Goal: Information Seeking & Learning: Find specific page/section

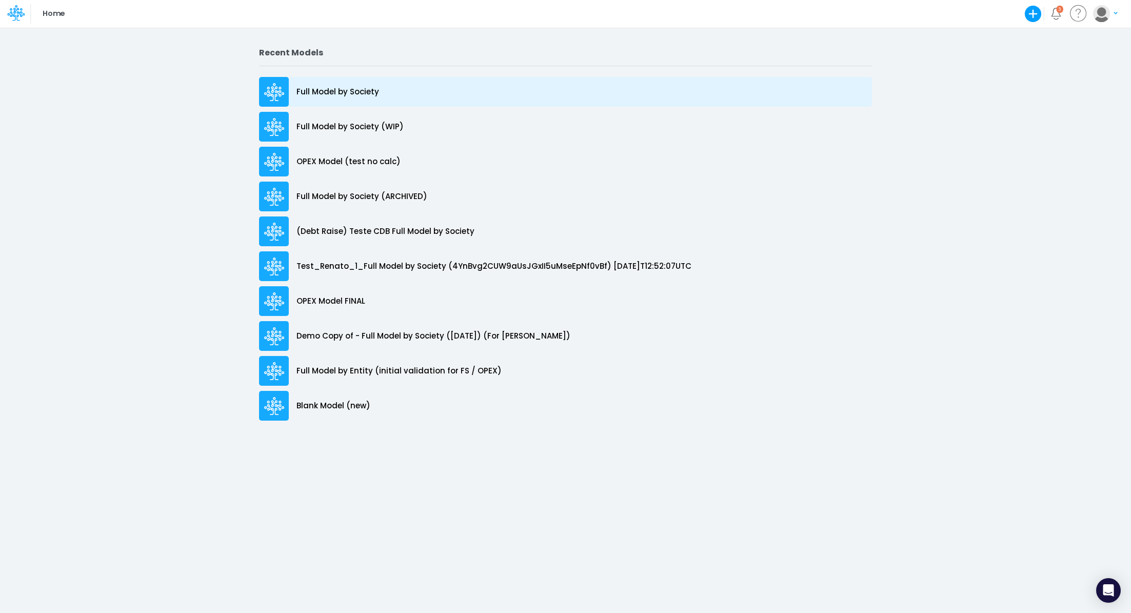
click at [340, 92] on p "Full Model by Society" at bounding box center [338, 92] width 83 height 12
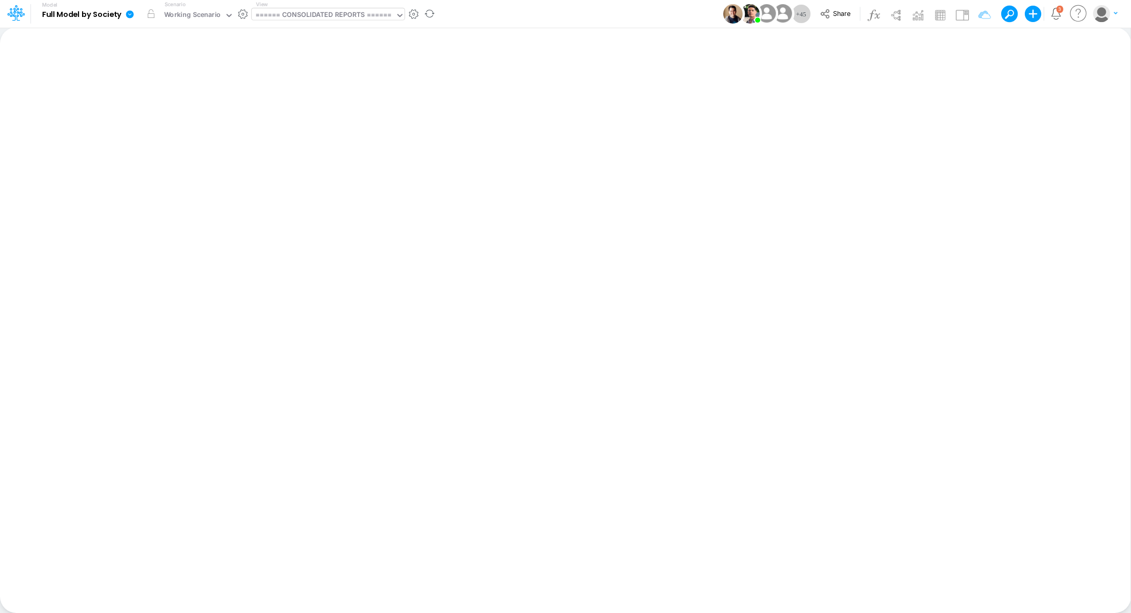
click at [313, 19] on div "====== CONSOLIDATED REPORTS ======" at bounding box center [324, 16] width 136 height 12
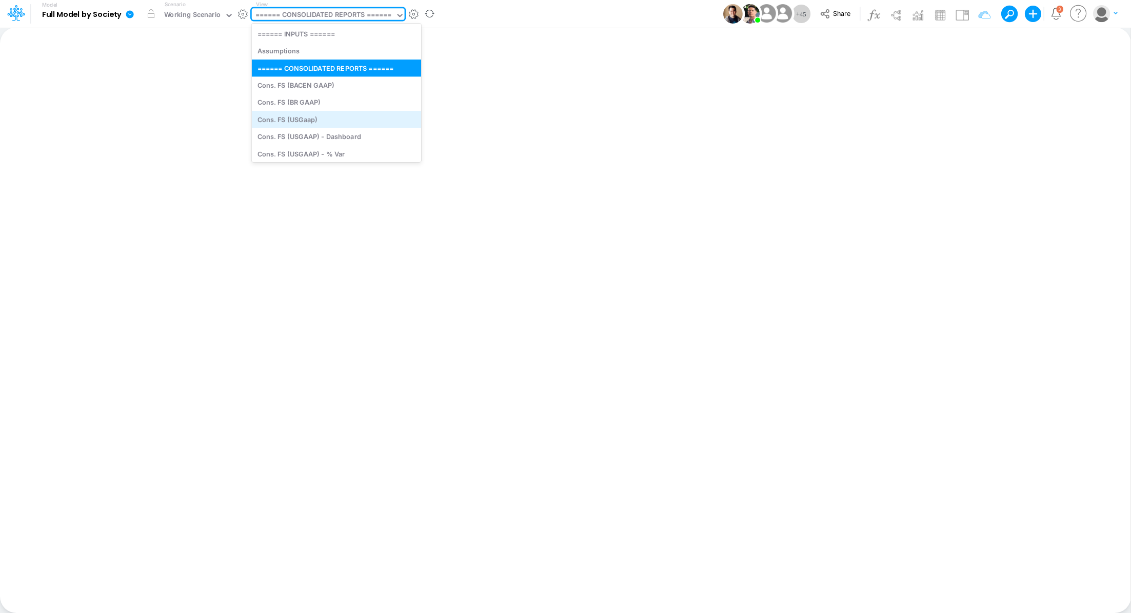
click at [302, 121] on div "Cons. FS (USGaap)" at bounding box center [336, 119] width 169 height 17
type input "Consolidated FS - USGAAP"
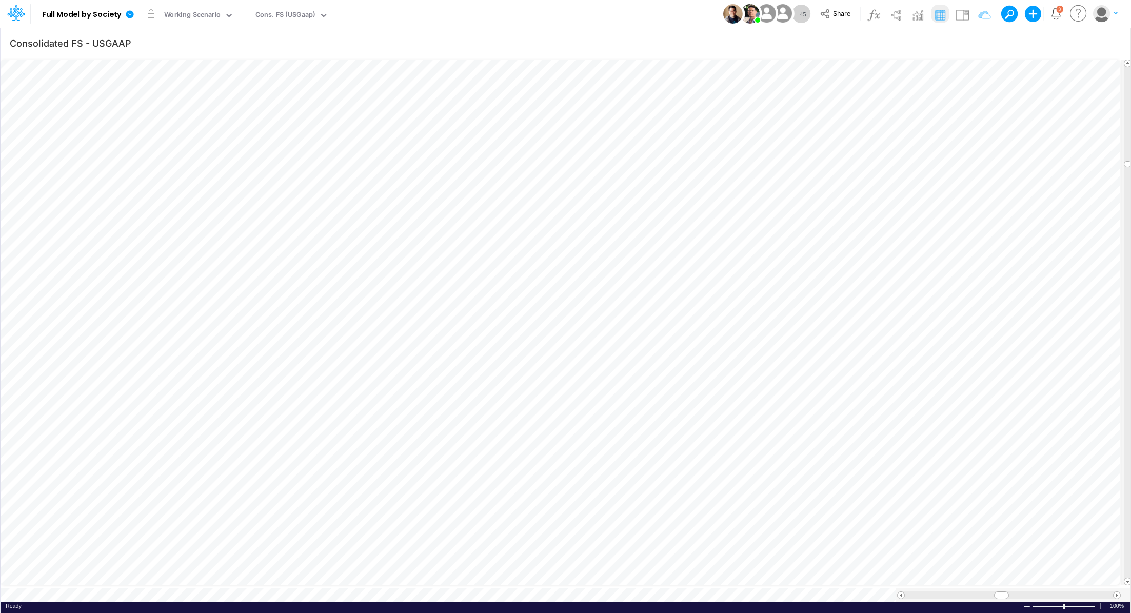
scroll to position [5, 1]
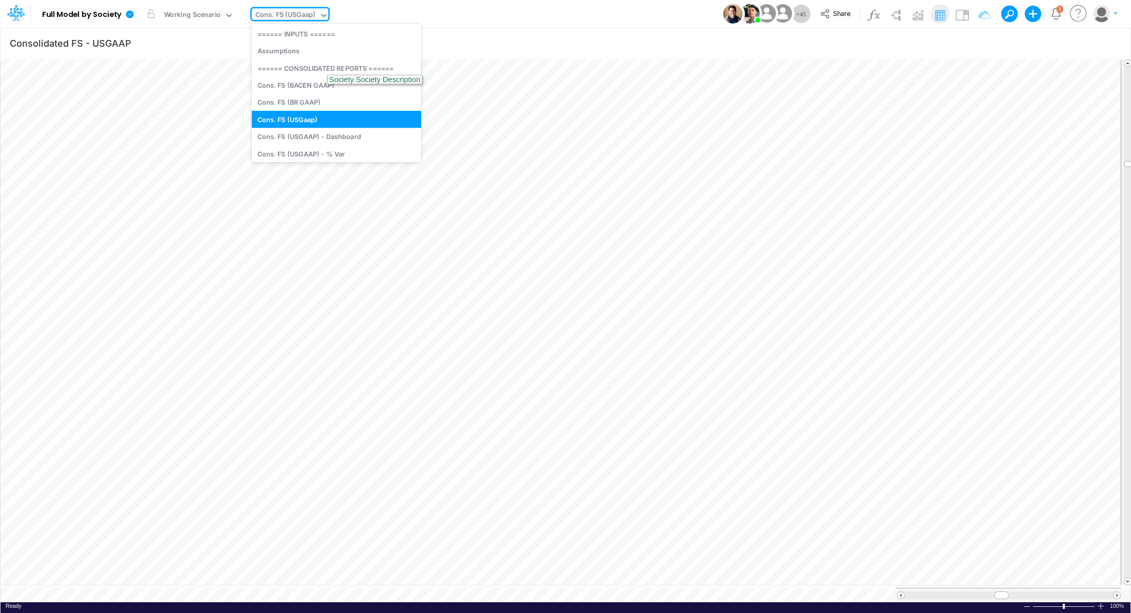
click at [289, 12] on div "Cons. FS (USGaap)" at bounding box center [286, 16] width 60 height 12
type input "dc"
click at [282, 136] on div "DC by Vertical" at bounding box center [321, 136] width 139 height 17
type input "DC by Vertical"
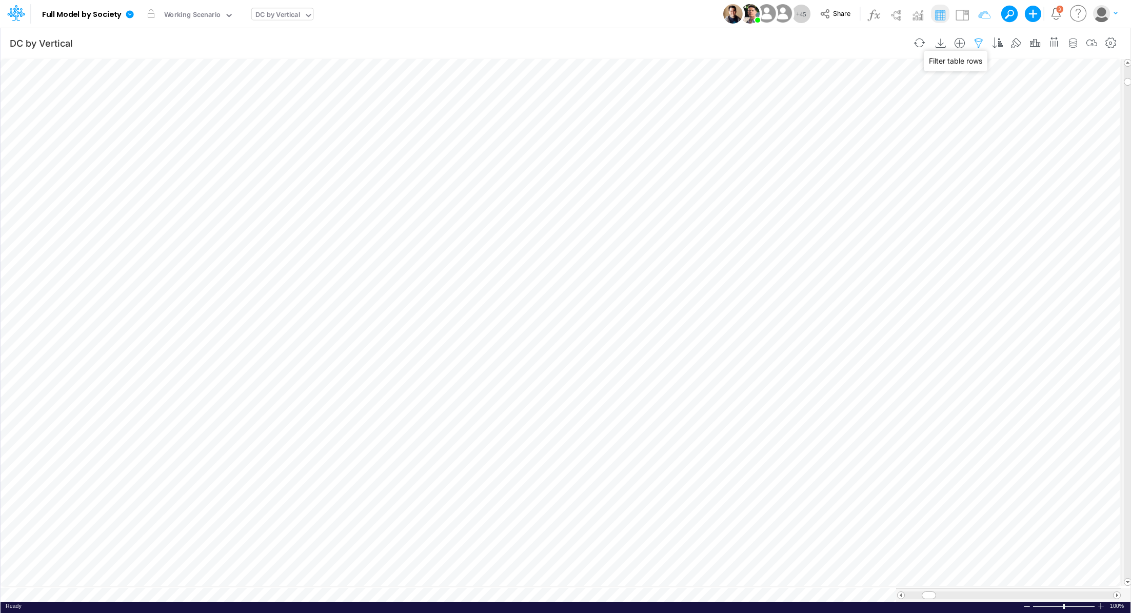
click at [978, 46] on icon "button" at bounding box center [978, 43] width 15 height 11
click at [825, 109] on icon "button" at bounding box center [826, 109] width 7 height 7
select select "tableSearchOR"
click at [750, 139] on div at bounding box center [748, 141] width 97 height 17
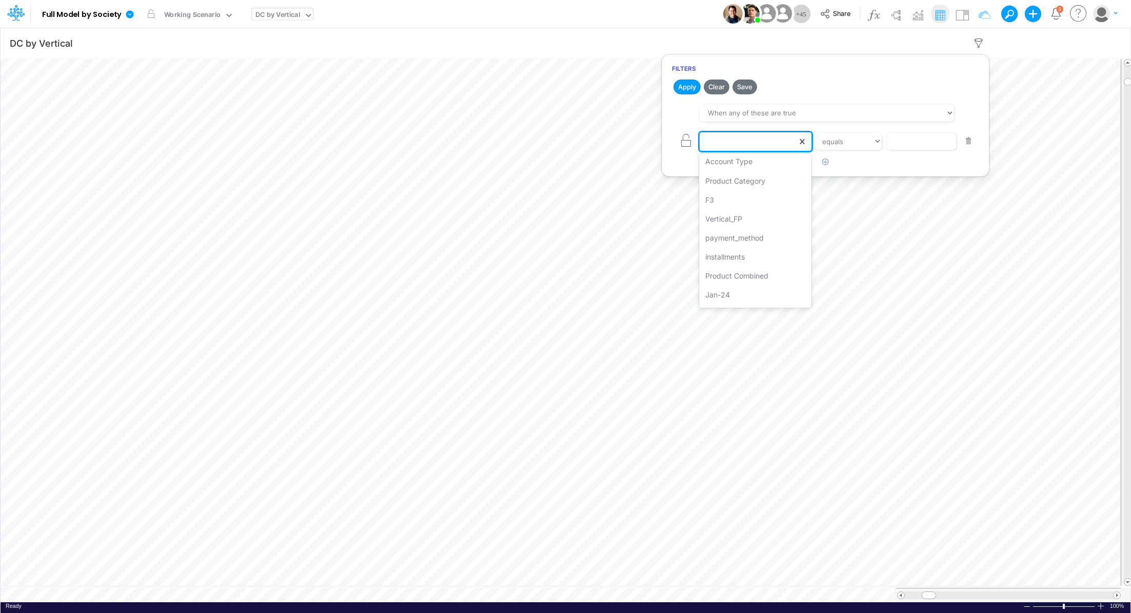
scroll to position [91, 0]
click at [755, 227] on div "payment_method" at bounding box center [755, 226] width 112 height 19
click at [923, 135] on input "text" at bounding box center [921, 141] width 69 height 17
type input "cc rp"
click at [835, 147] on select "equals not equal starts with ends with contains" at bounding box center [848, 141] width 69 height 17
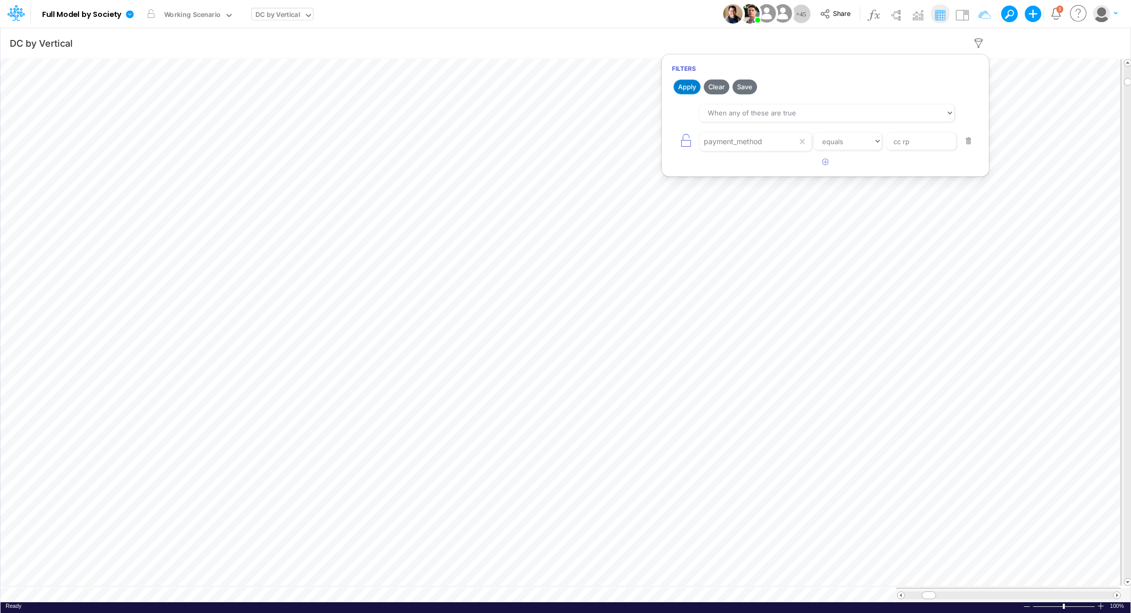
click at [684, 88] on button "Apply" at bounding box center [687, 87] width 27 height 15
click at [982, 44] on icon "button" at bounding box center [978, 43] width 15 height 11
select select "tableSearchOR"
click at [824, 162] on icon "button" at bounding box center [826, 162] width 7 height 7
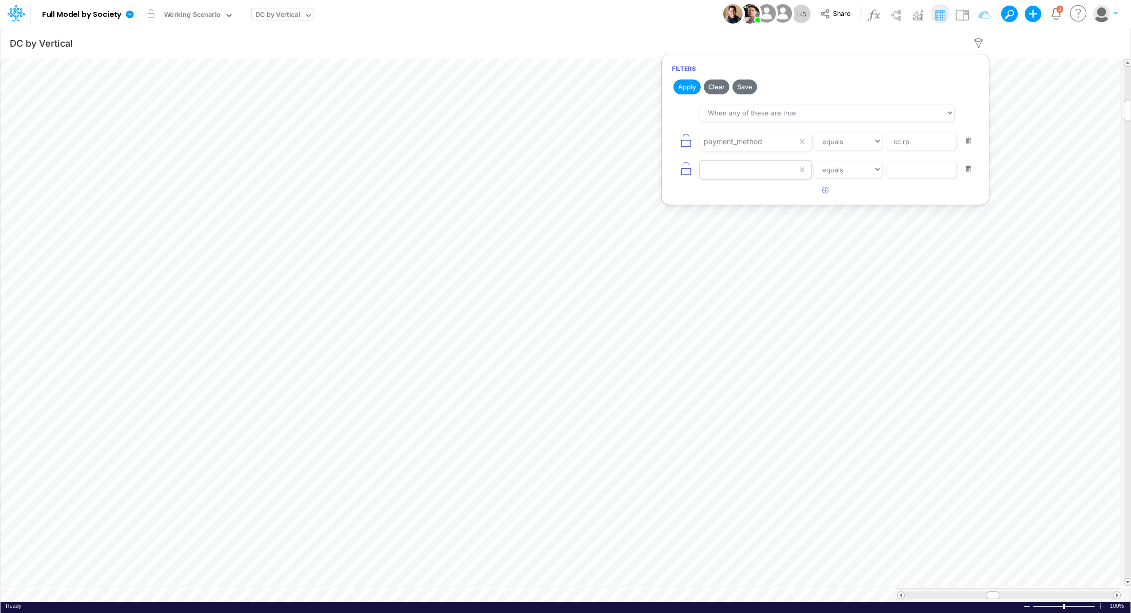
click at [723, 169] on div at bounding box center [748, 169] width 97 height 17
click at [740, 248] on div "Product" at bounding box center [755, 250] width 112 height 19
click at [969, 142] on button "button" at bounding box center [969, 141] width 20 height 14
click at [906, 142] on input "text" at bounding box center [921, 141] width 69 height 17
click at [850, 143] on select "equals not equal starts with ends with contains" at bounding box center [848, 141] width 69 height 17
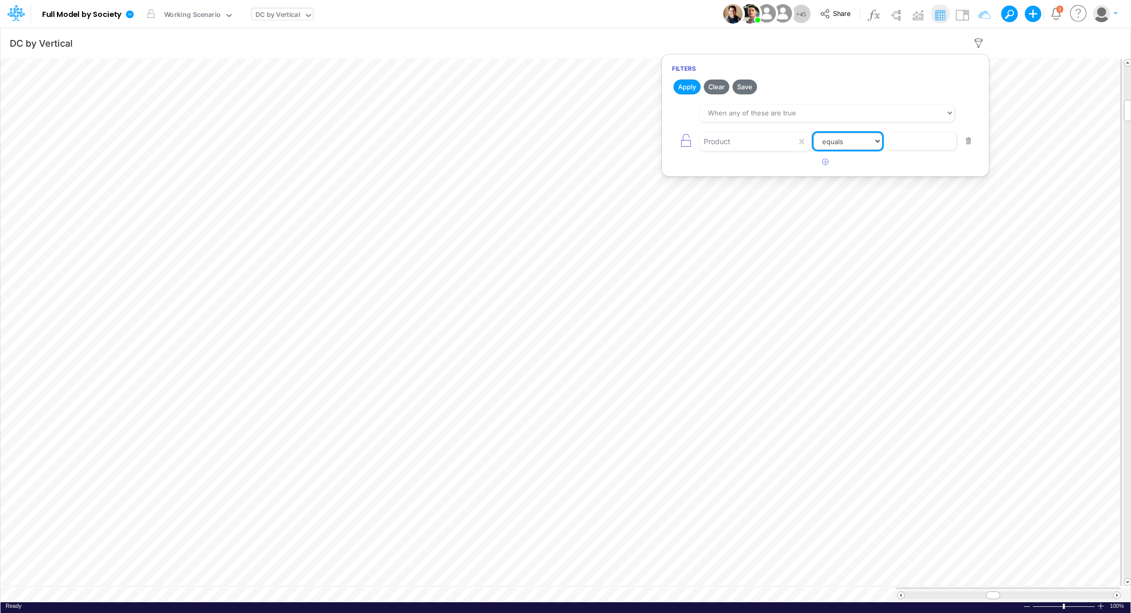
select select "contains"
click at [814, 133] on select "equals not equal starts with ends with contains" at bounding box center [848, 141] width 69 height 17
click at [908, 142] on input "text" at bounding box center [921, 141] width 69 height 17
type input "other / others / pf"
click at [687, 88] on button "Apply" at bounding box center [687, 87] width 27 height 15
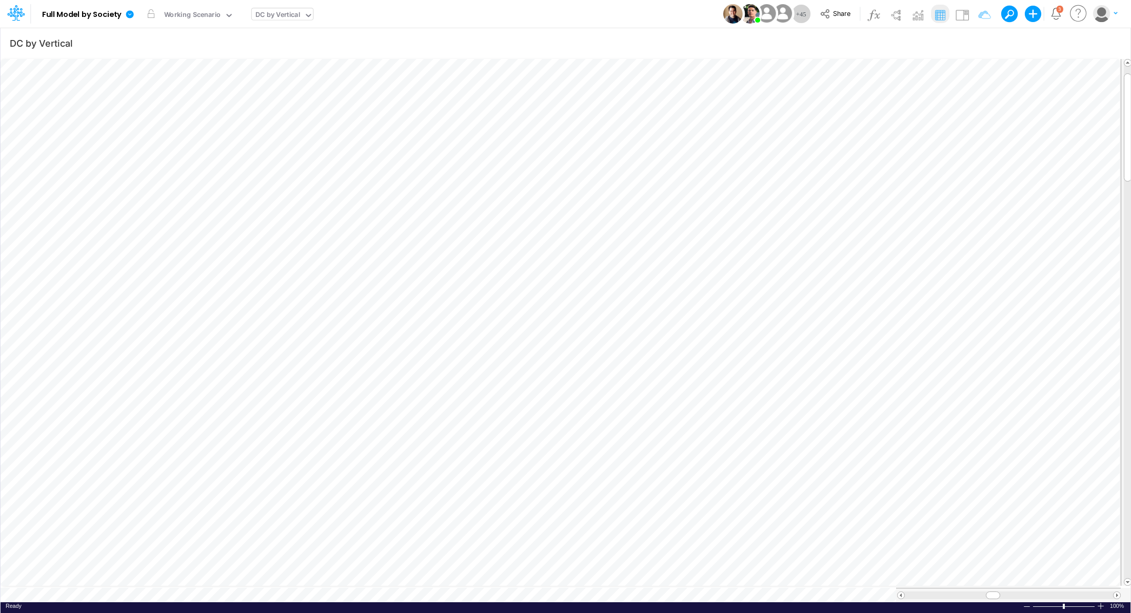
type input "Consolidated FS - USGAAP"
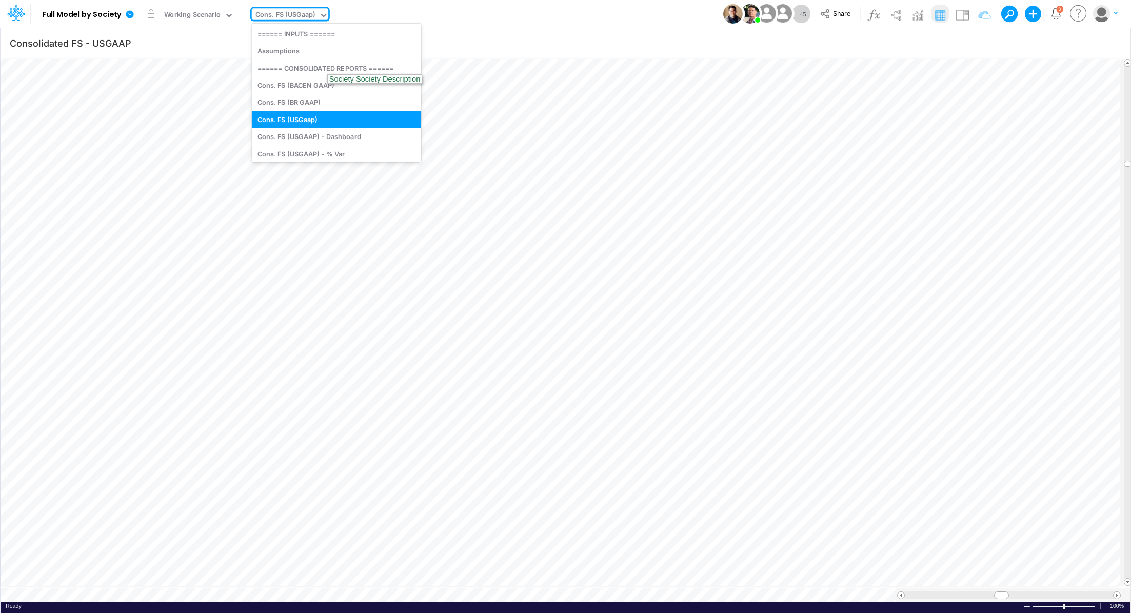
click at [292, 15] on div "Cons. FS (USGaap)" at bounding box center [286, 16] width 60 height 12
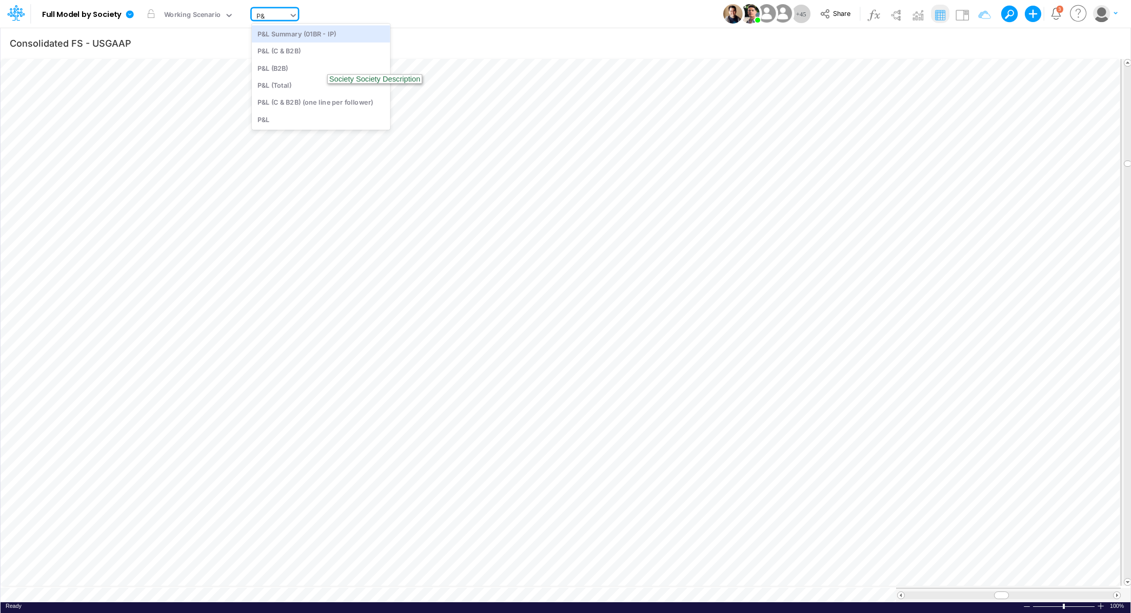
type input "P&L"
click at [344, 46] on div "P&L (C & B2B)" at bounding box center [321, 51] width 139 height 17
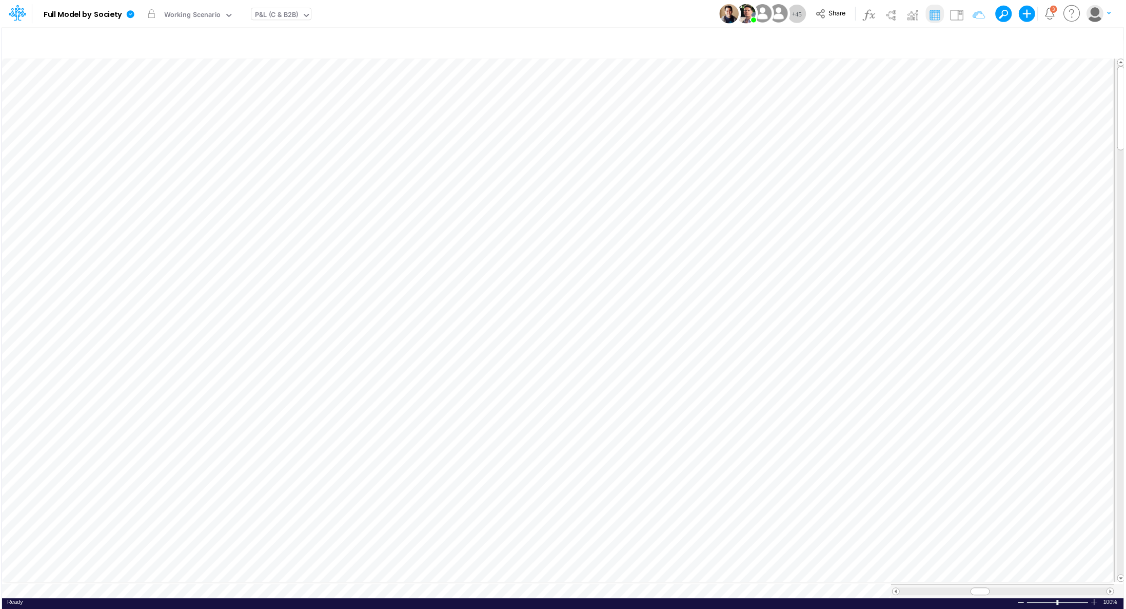
scroll to position [5, 1]
click at [984, 590] on span at bounding box center [987, 591] width 7 height 7
type input "DC by Vertical"
select select "tableSearchOR"
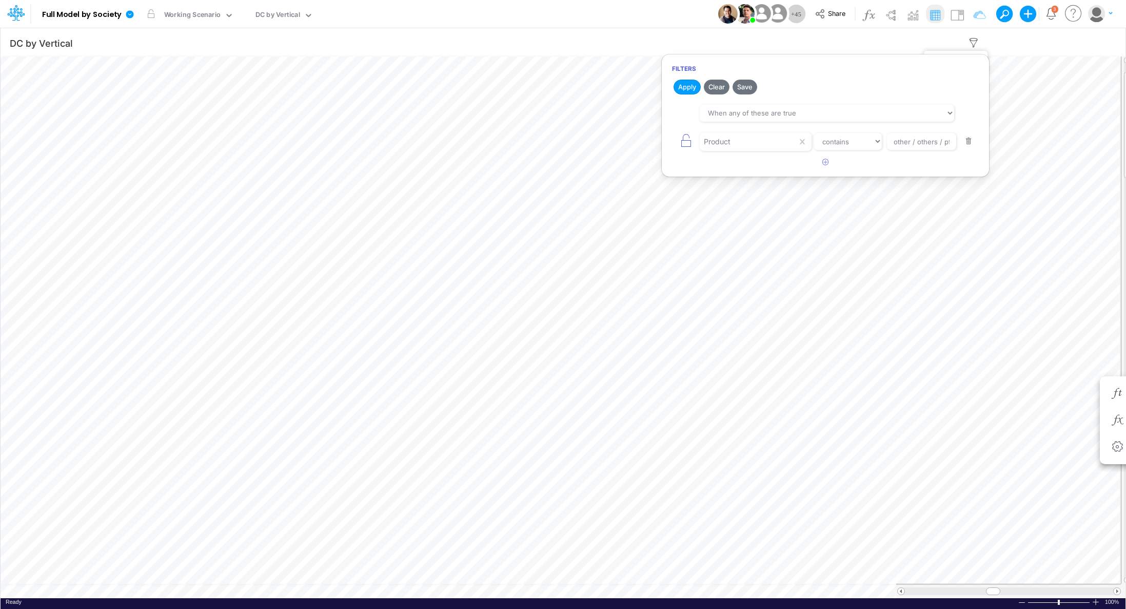
select select "contains"
click at [745, 145] on div "Product" at bounding box center [748, 141] width 97 height 17
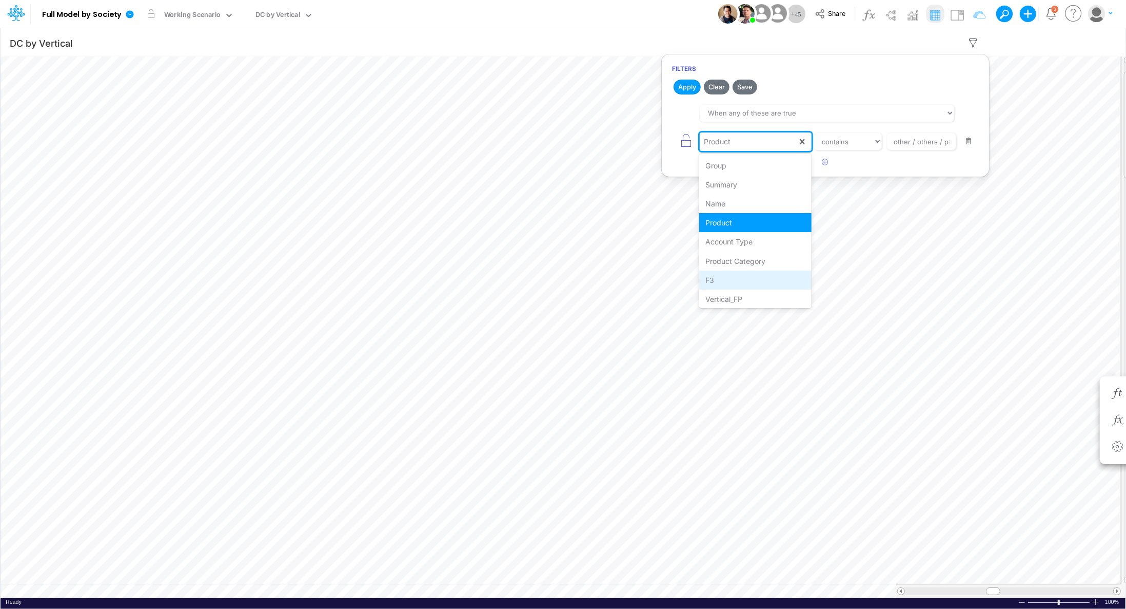
click at [731, 280] on div "F3" at bounding box center [755, 279] width 112 height 19
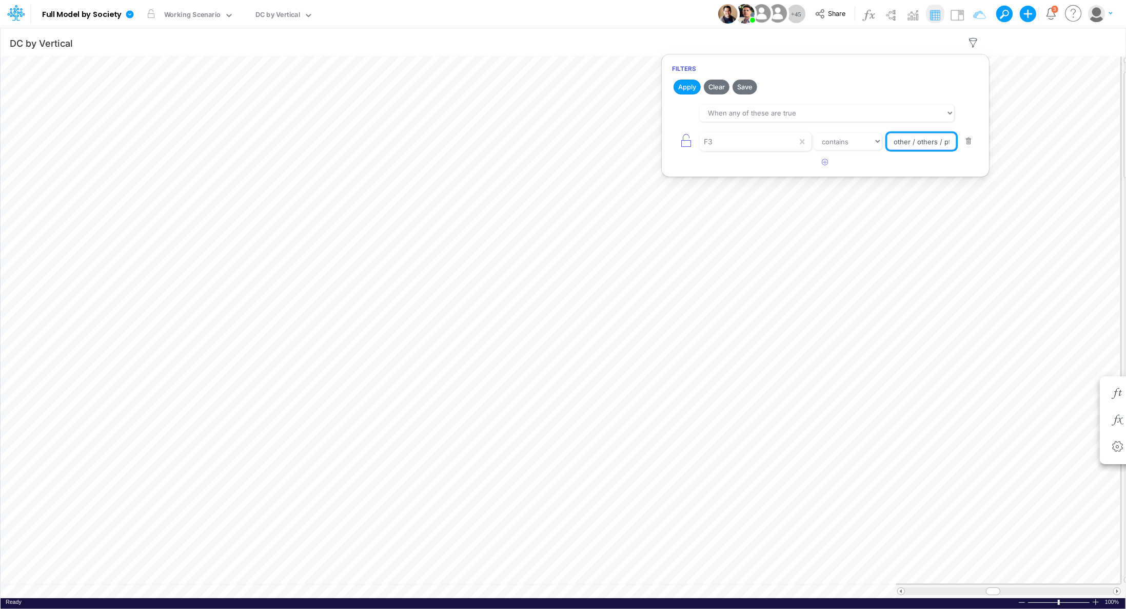
click at [1003, 143] on body "Model Full Model by Society Edit model settings Duplicate Import QuickBooks Qui…" at bounding box center [563, 304] width 1126 height 609
click at [982, 41] on icon "button" at bounding box center [973, 42] width 15 height 11
select select "tableSearchOR"
select select "contains"
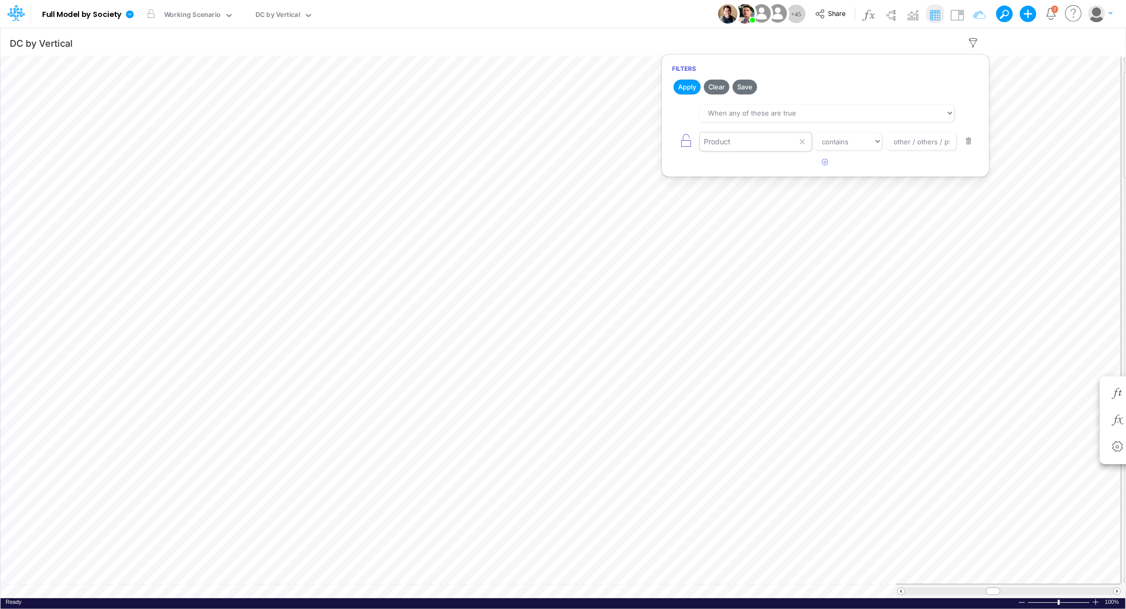
click at [785, 141] on div "Product" at bounding box center [748, 141] width 97 height 17
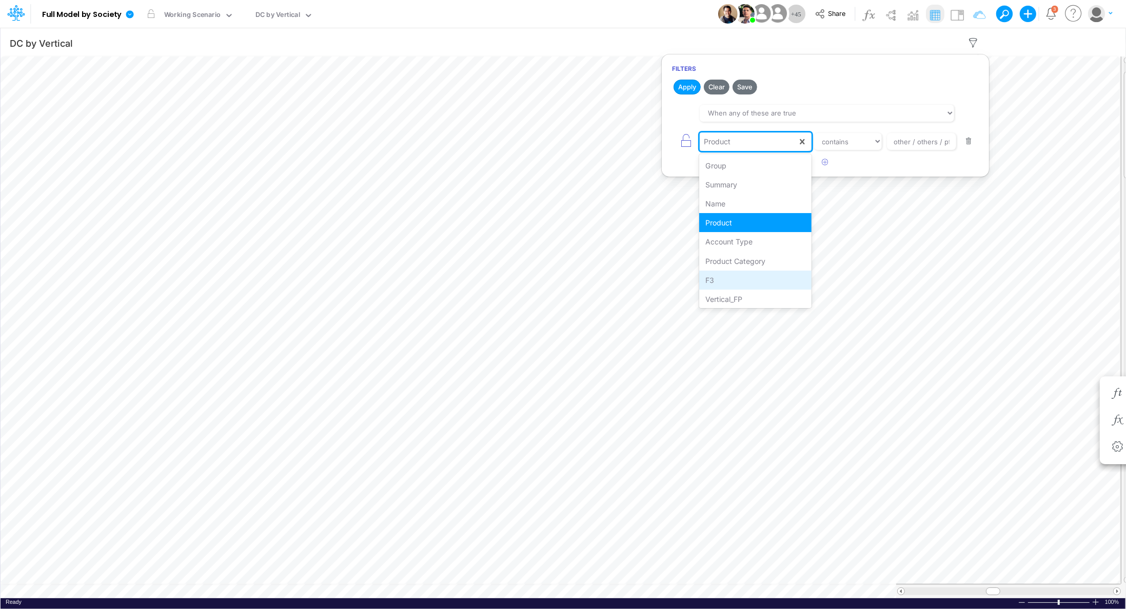
click at [733, 281] on div "F3" at bounding box center [755, 279] width 112 height 19
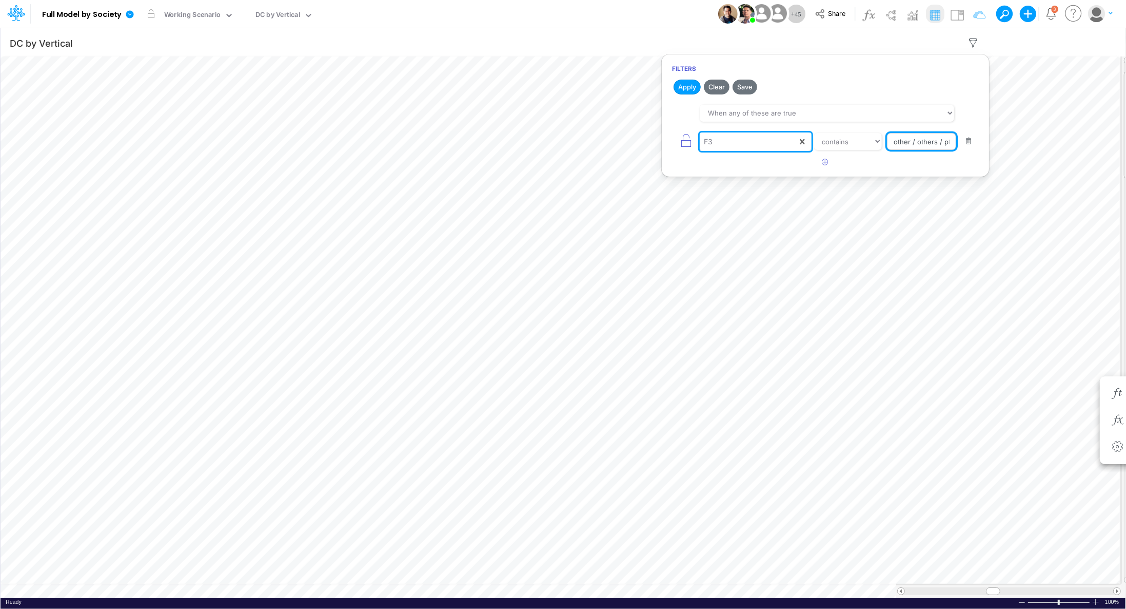
click at [911, 143] on input "other / others / pf" at bounding box center [921, 141] width 69 height 17
drag, startPoint x: 895, startPoint y: 143, endPoint x: 986, endPoint y: 142, distance: 90.8
click at [986, 142] on article "When all of these are true When any of these are true F3 equals not equal start…" at bounding box center [825, 127] width 327 height 54
type input "cc rp"
click at [693, 90] on button "Apply" at bounding box center [687, 87] width 27 height 15
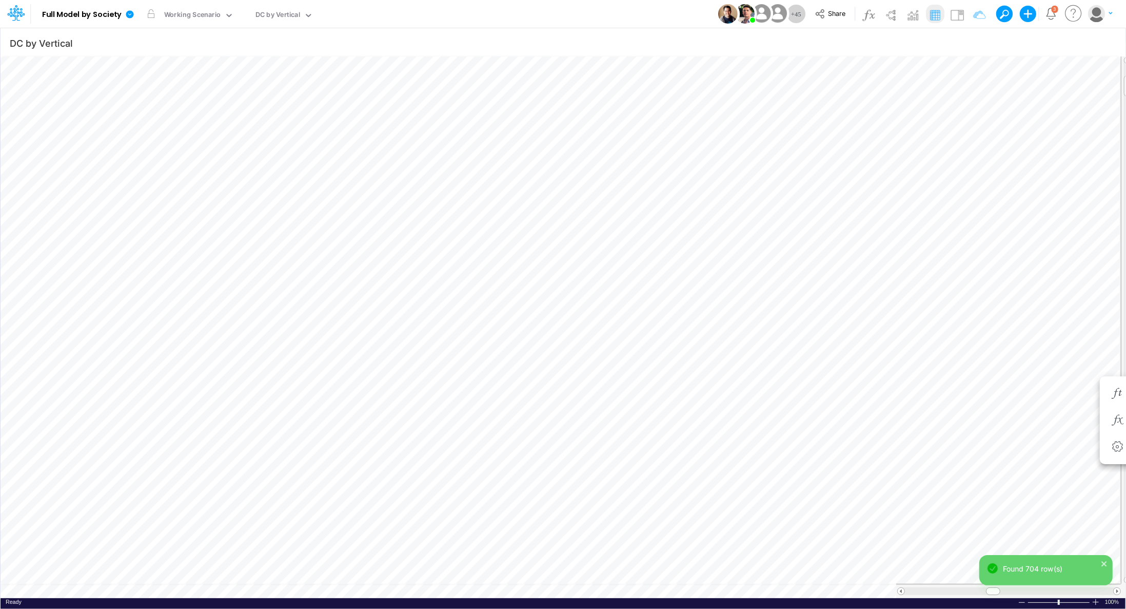
scroll to position [5, 1]
type input "Consolidated FS - USGAAP"
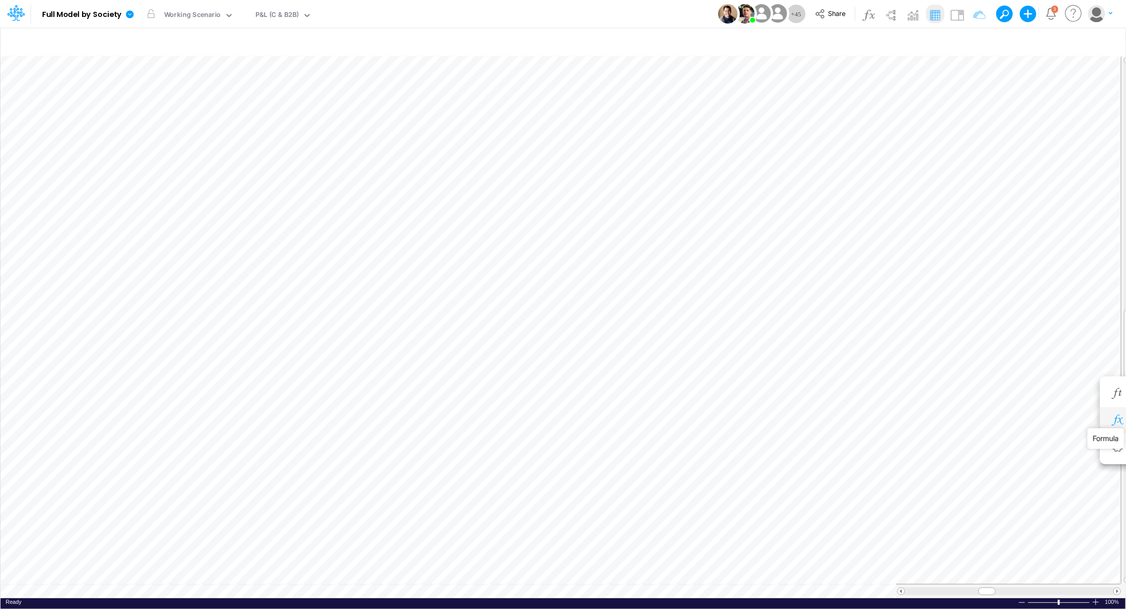
click at [1119, 416] on icon "button" at bounding box center [1117, 420] width 15 height 11
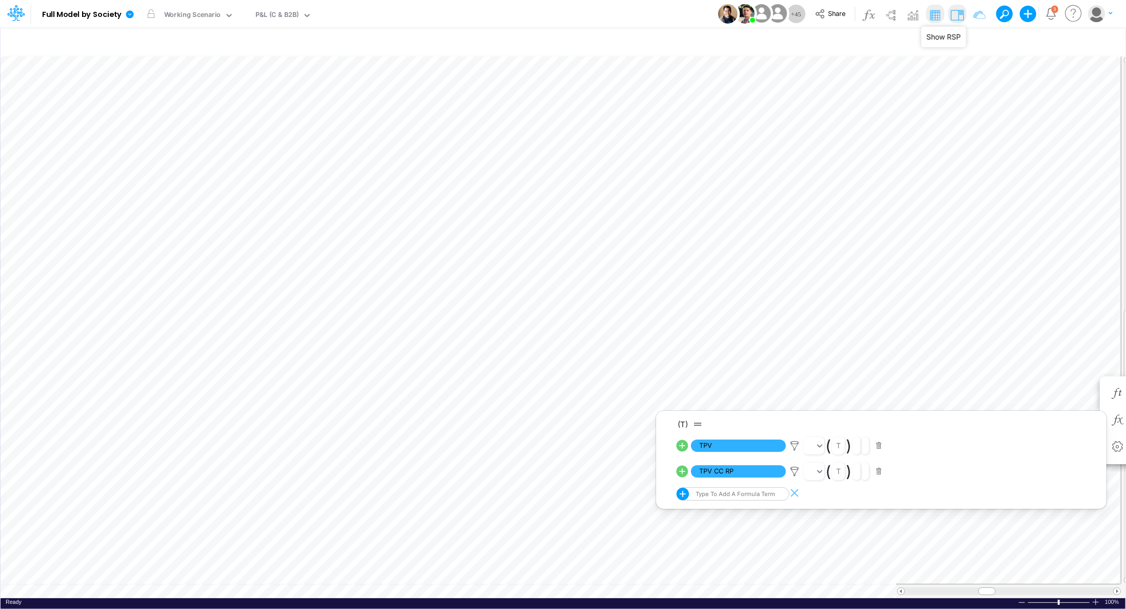
click at [956, 16] on img at bounding box center [957, 15] width 16 height 16
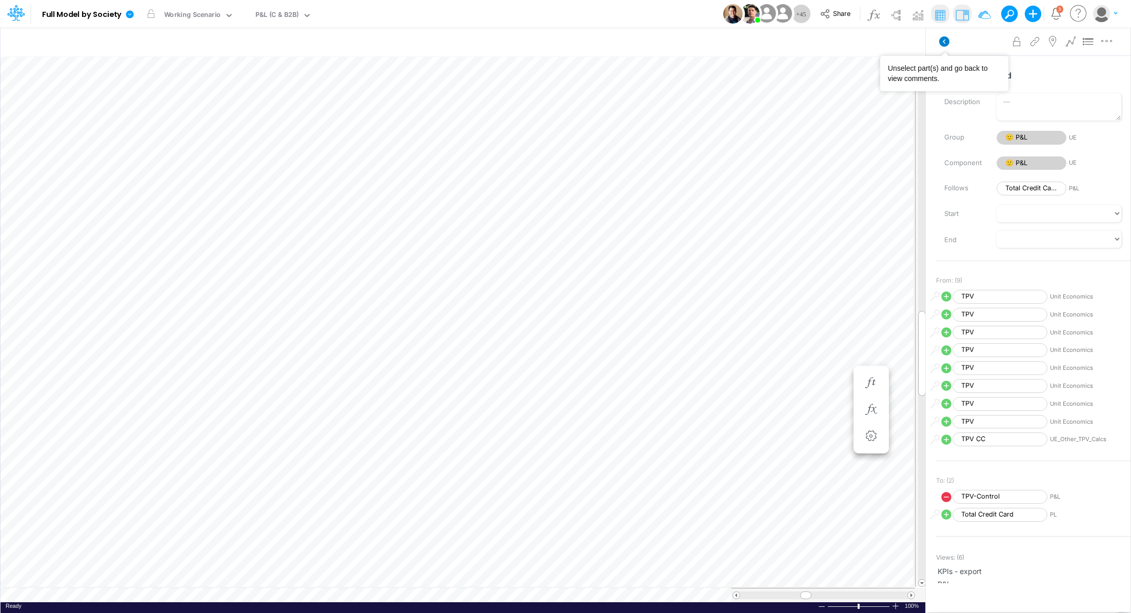
click at [945, 45] on icon at bounding box center [944, 41] width 10 height 10
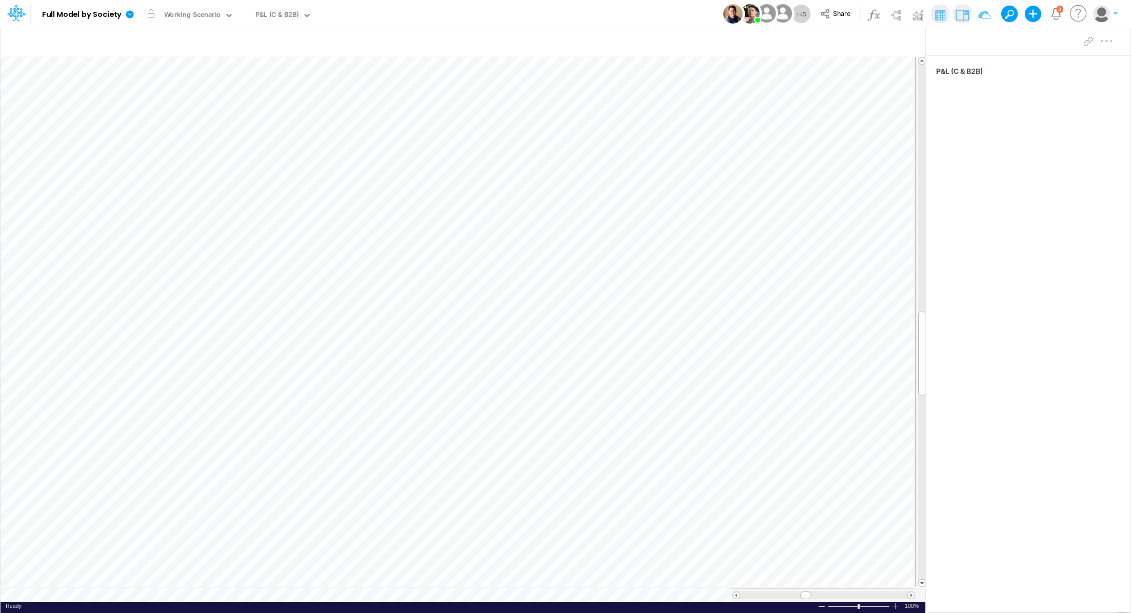
scroll to position [5, 1]
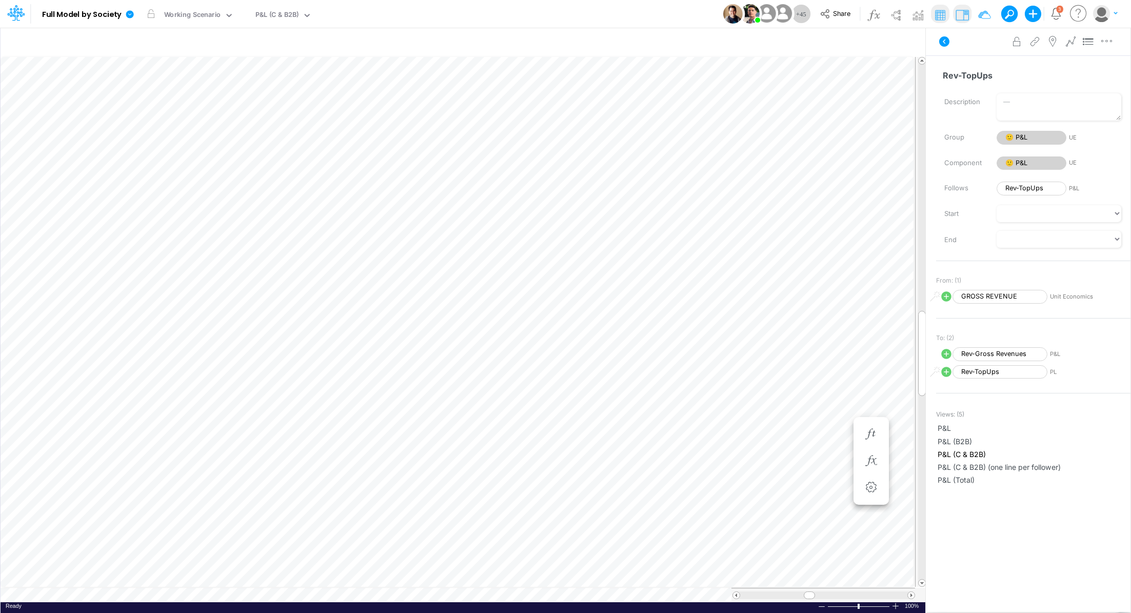
scroll to position [5, 1]
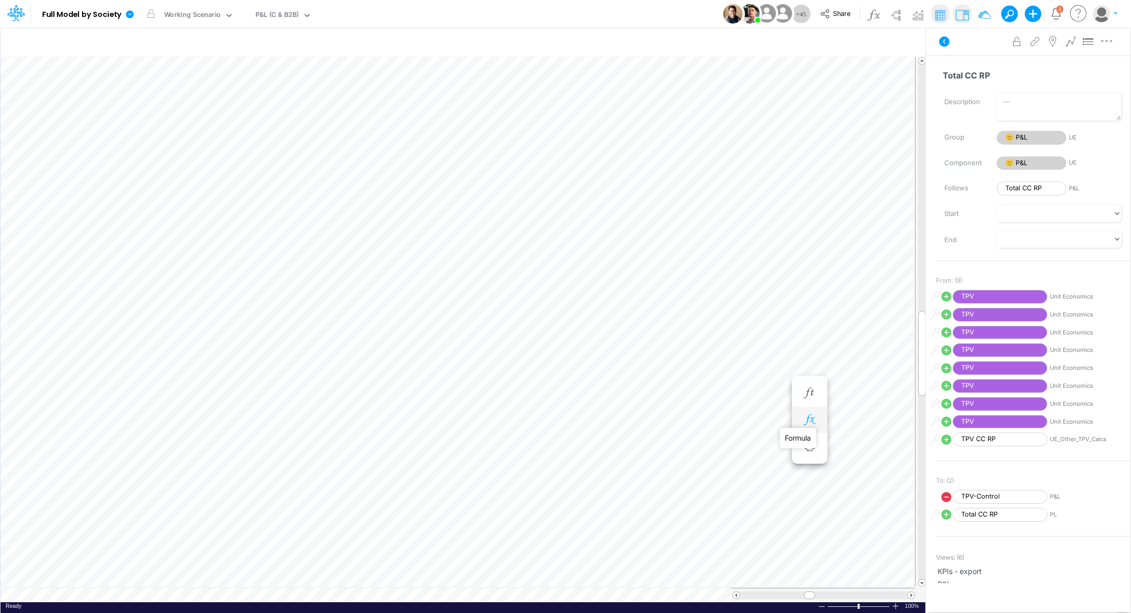
click at [808, 421] on icon "button" at bounding box center [809, 420] width 15 height 11
click at [425, 444] on span "TPV" at bounding box center [430, 445] width 95 height 13
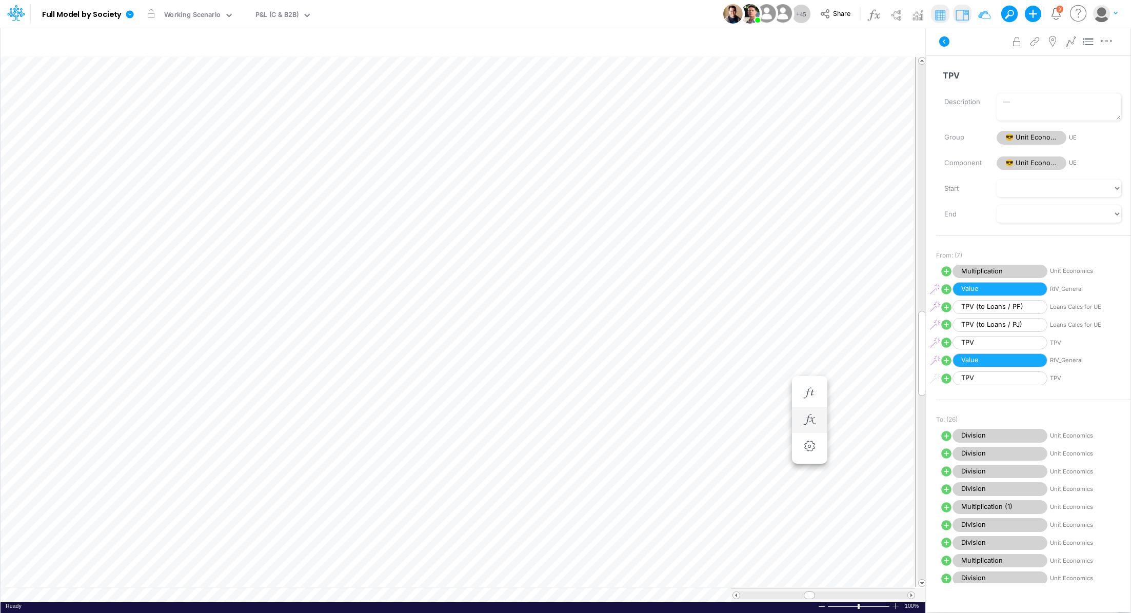
scroll to position [5, 1]
click at [815, 419] on icon "button" at bounding box center [809, 420] width 15 height 11
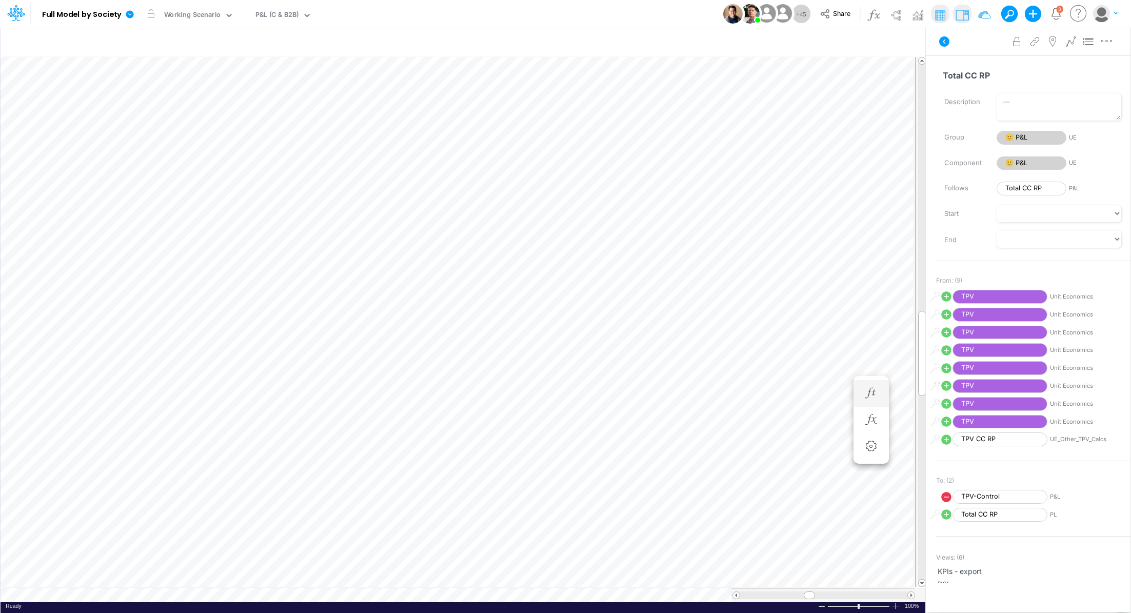
scroll to position [5, 1]
click at [808, 420] on icon "button" at bounding box center [809, 420] width 15 height 11
click at [428, 446] on span "TPV" at bounding box center [430, 445] width 95 height 13
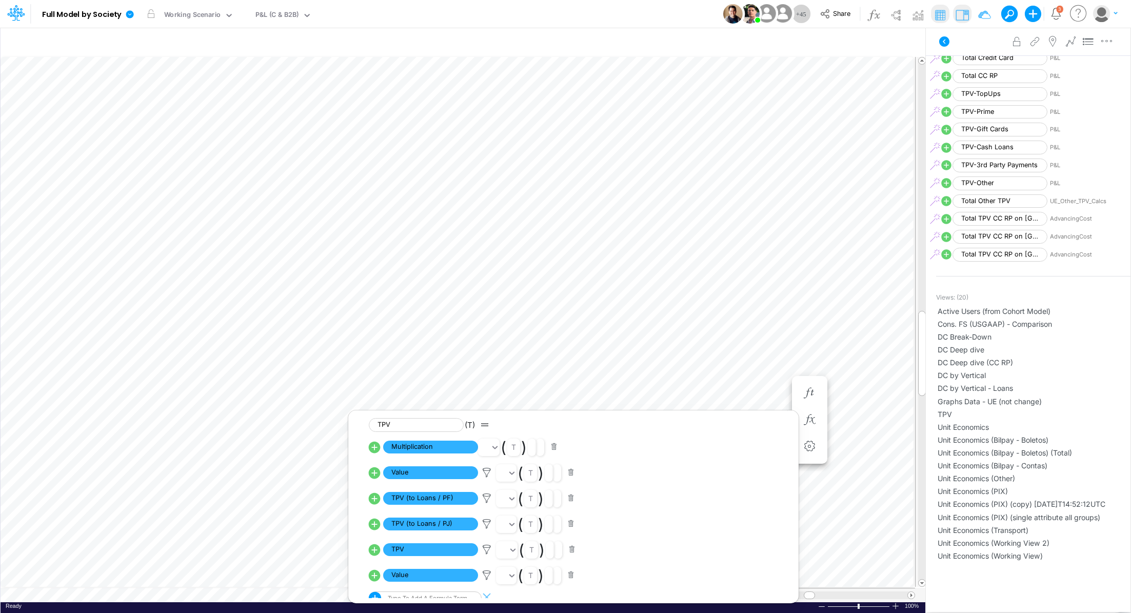
scroll to position [645, 0]
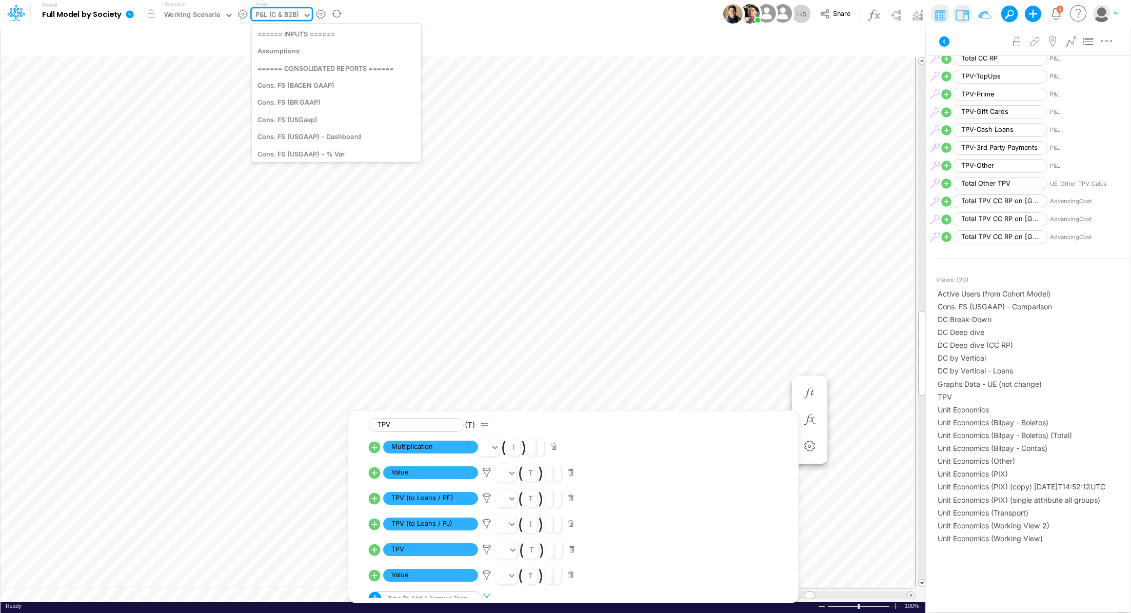
click at [278, 10] on div "P&L (C & B2B)" at bounding box center [278, 16] width 44 height 12
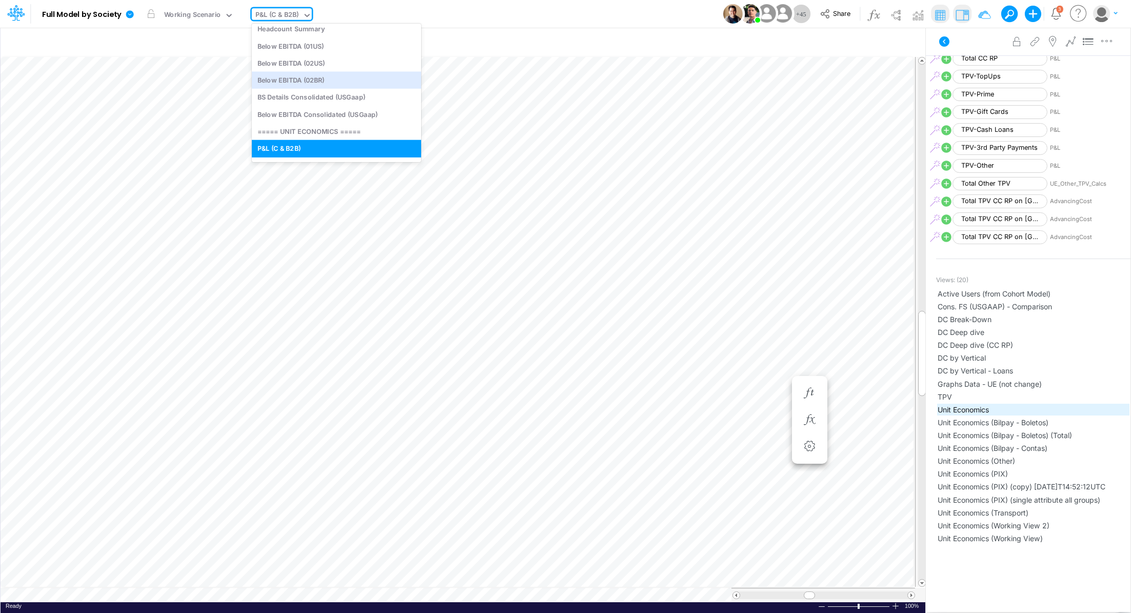
click at [970, 404] on span "Unit Economics" at bounding box center [1033, 409] width 191 height 11
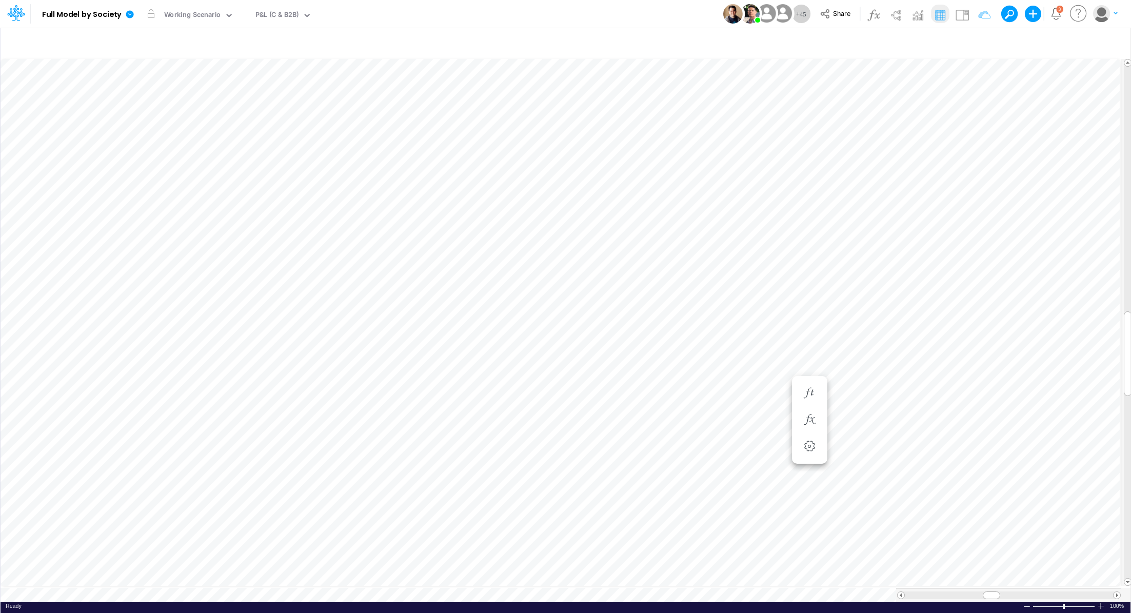
scroll to position [5, 1]
click at [809, 422] on icon "button" at bounding box center [809, 420] width 15 height 11
click at [487, 445] on icon at bounding box center [486, 445] width 15 height 11
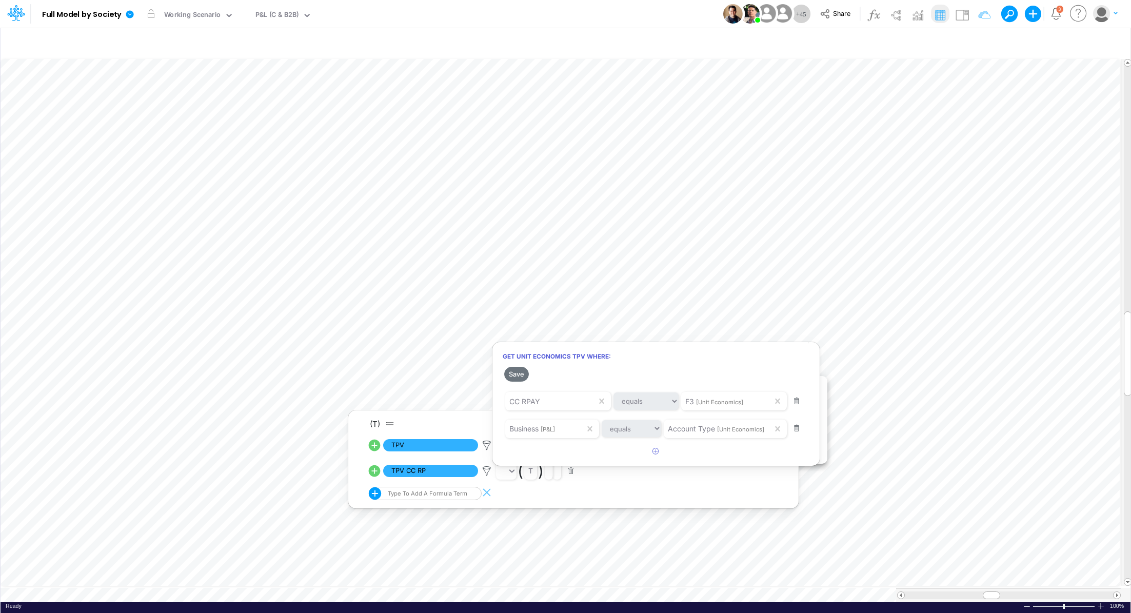
click at [439, 591] on div at bounding box center [565, 309] width 1131 height 608
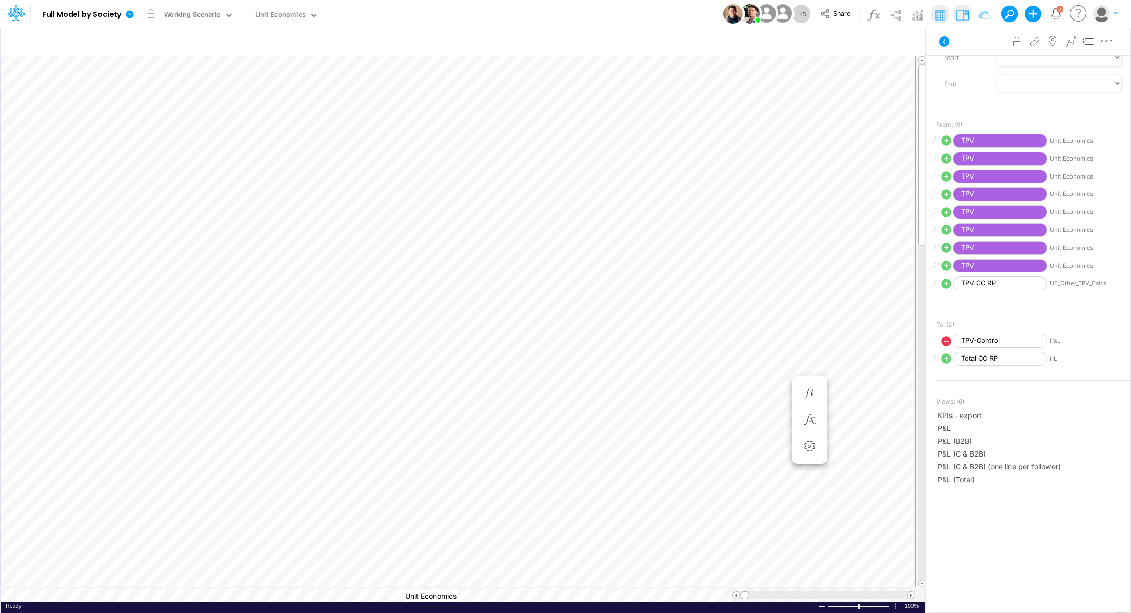
scroll to position [0, 1]
click at [968, 16] on img at bounding box center [962, 15] width 16 height 16
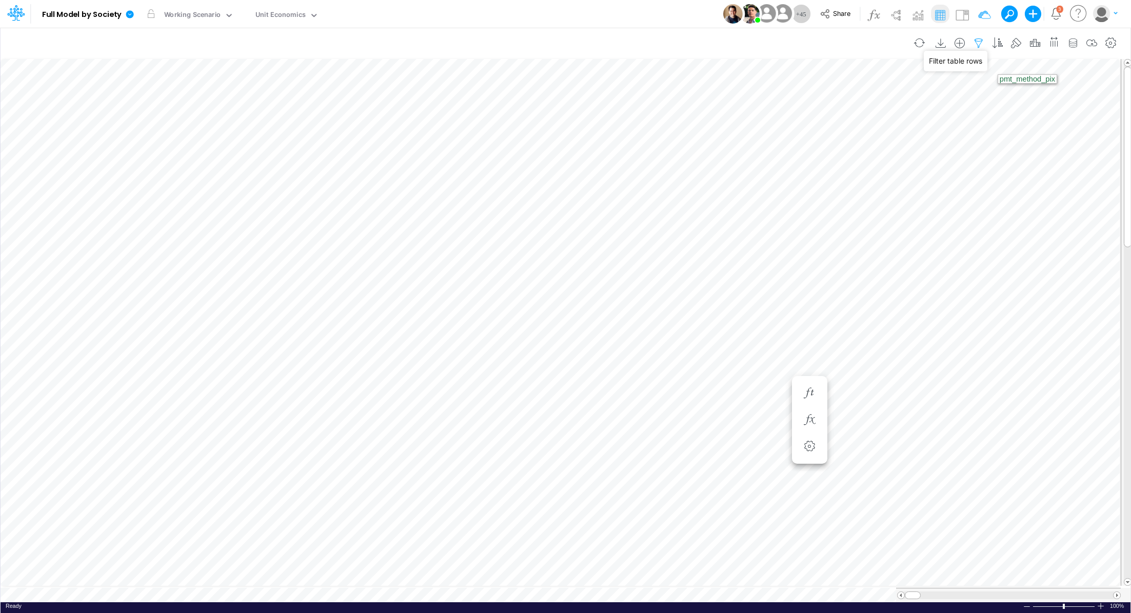
click at [977, 45] on icon "button" at bounding box center [978, 43] width 15 height 11
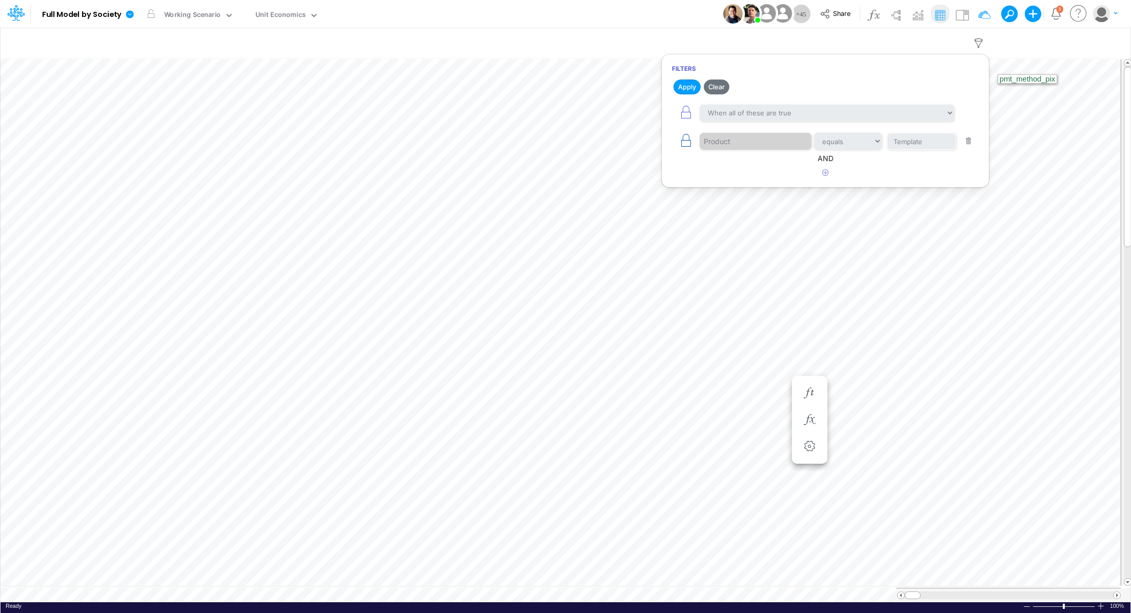
click at [684, 140] on icon "button" at bounding box center [686, 140] width 14 height 14
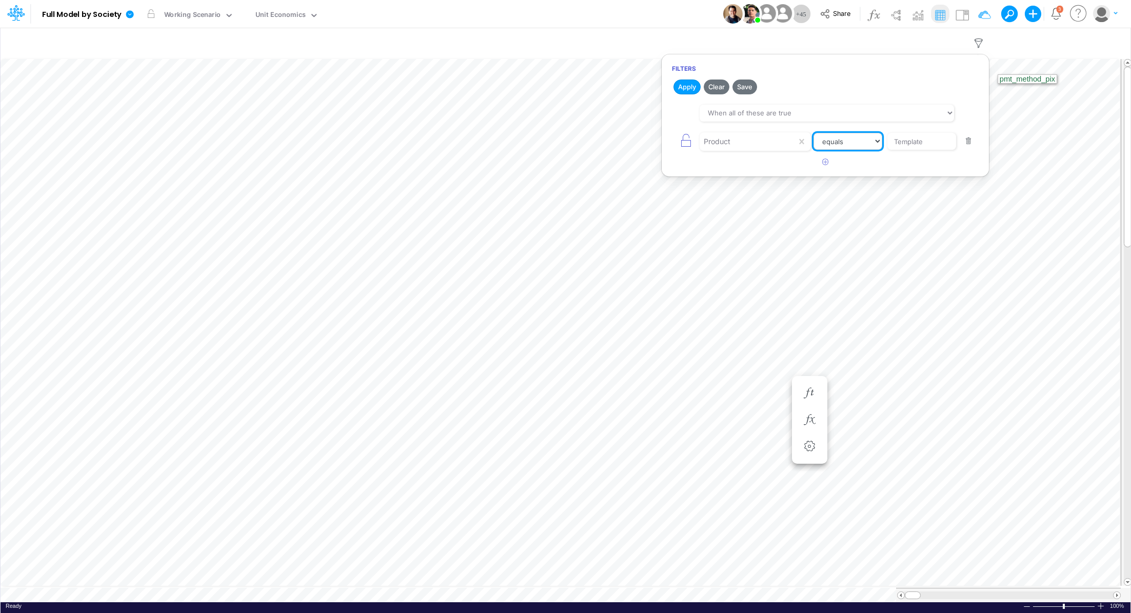
click at [878, 143] on select "equals not equal starts with ends with contains" at bounding box center [848, 141] width 69 height 17
click at [750, 142] on div "Product" at bounding box center [748, 141] width 97 height 17
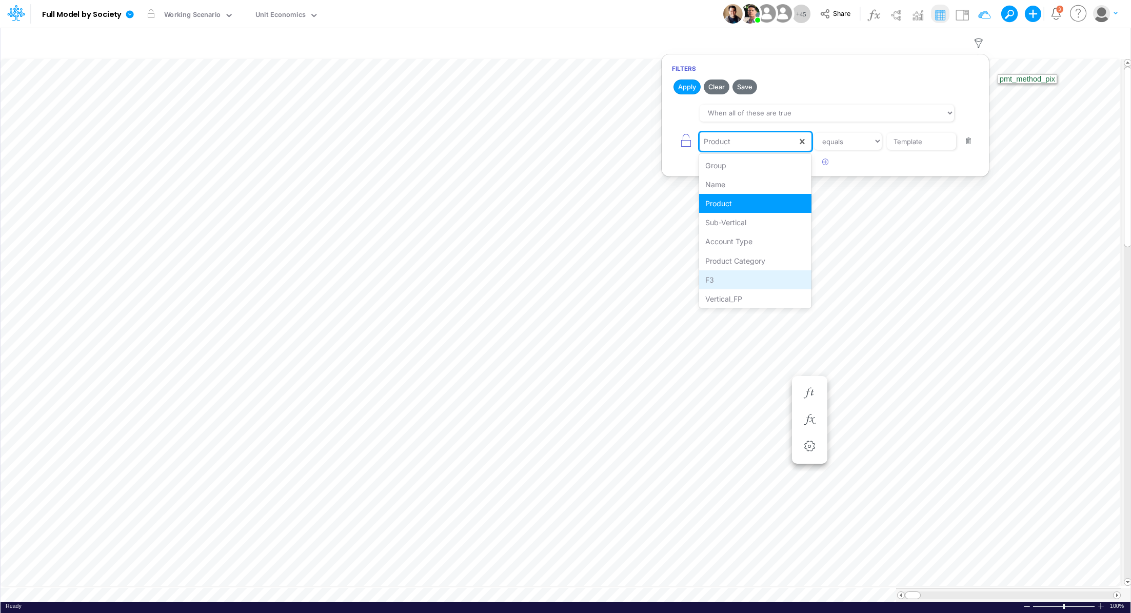
click at [745, 275] on div "F3" at bounding box center [755, 279] width 112 height 19
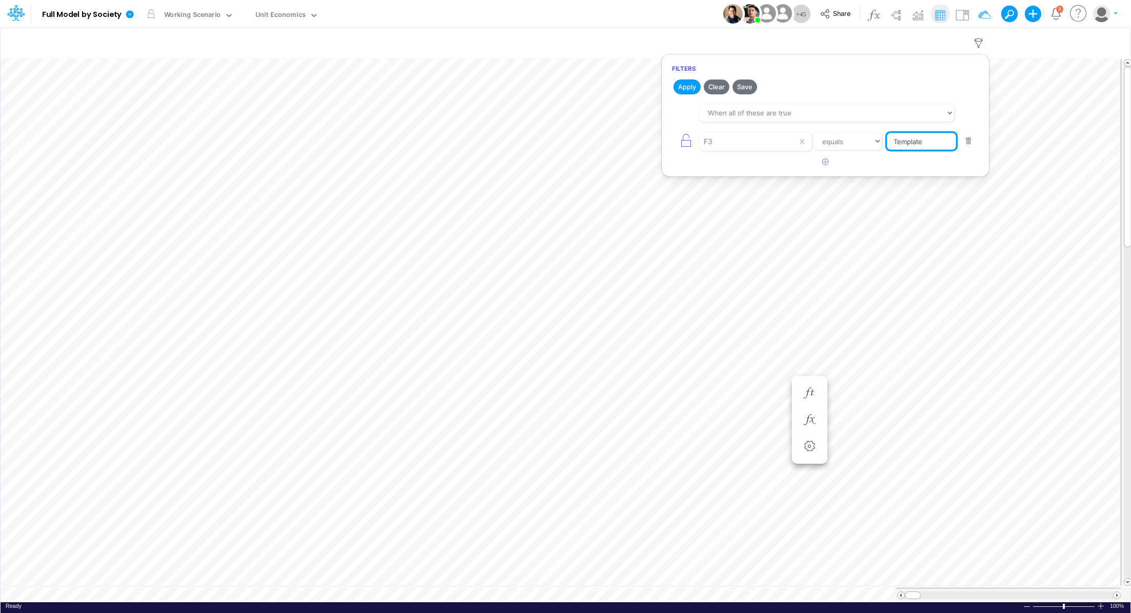
drag, startPoint x: 943, startPoint y: 144, endPoint x: 892, endPoint y: 141, distance: 50.9
click at [892, 141] on input "Template" at bounding box center [921, 141] width 69 height 17
type input "cc rp"
click at [820, 163] on button "button" at bounding box center [826, 162] width 20 height 17
click at [753, 173] on div at bounding box center [748, 169] width 97 height 17
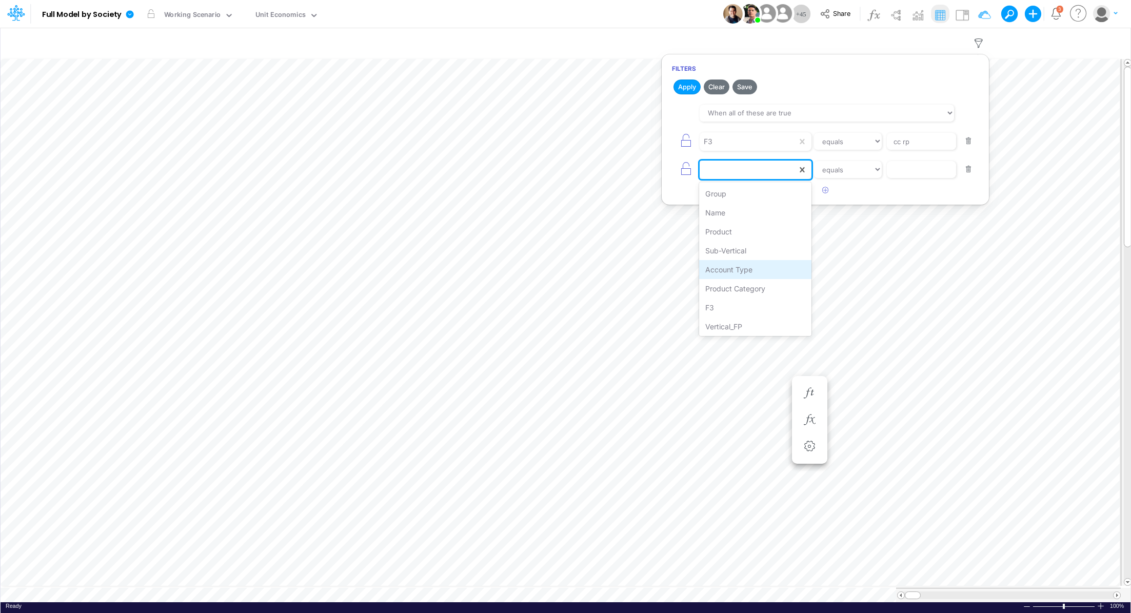
click at [753, 262] on div "Account Type" at bounding box center [755, 269] width 112 height 19
click at [898, 170] on input "text" at bounding box center [921, 169] width 69 height 17
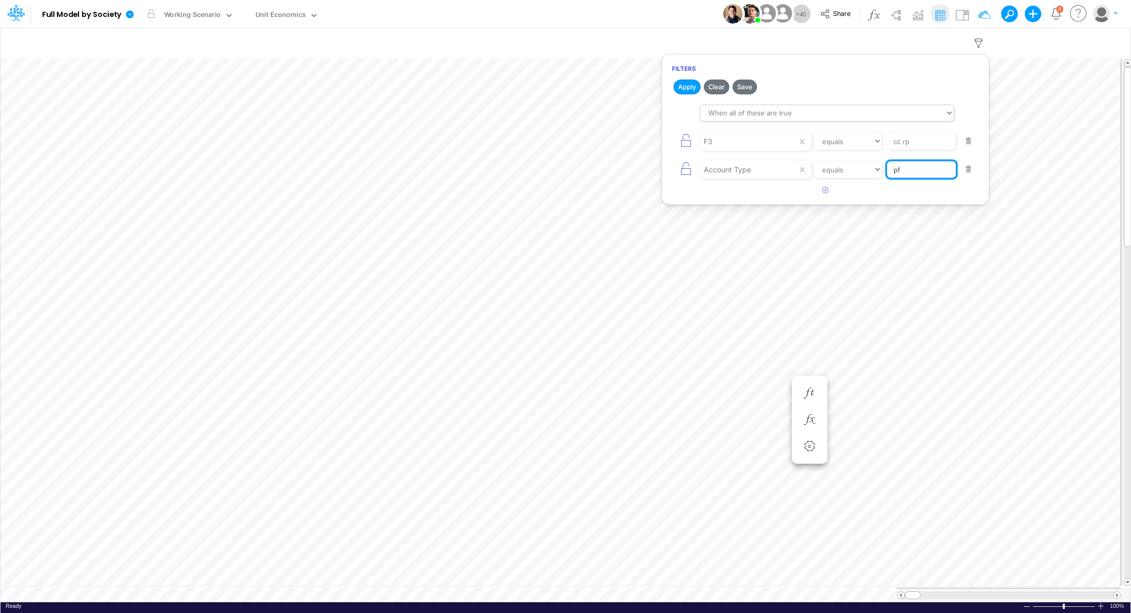
type input "pf"
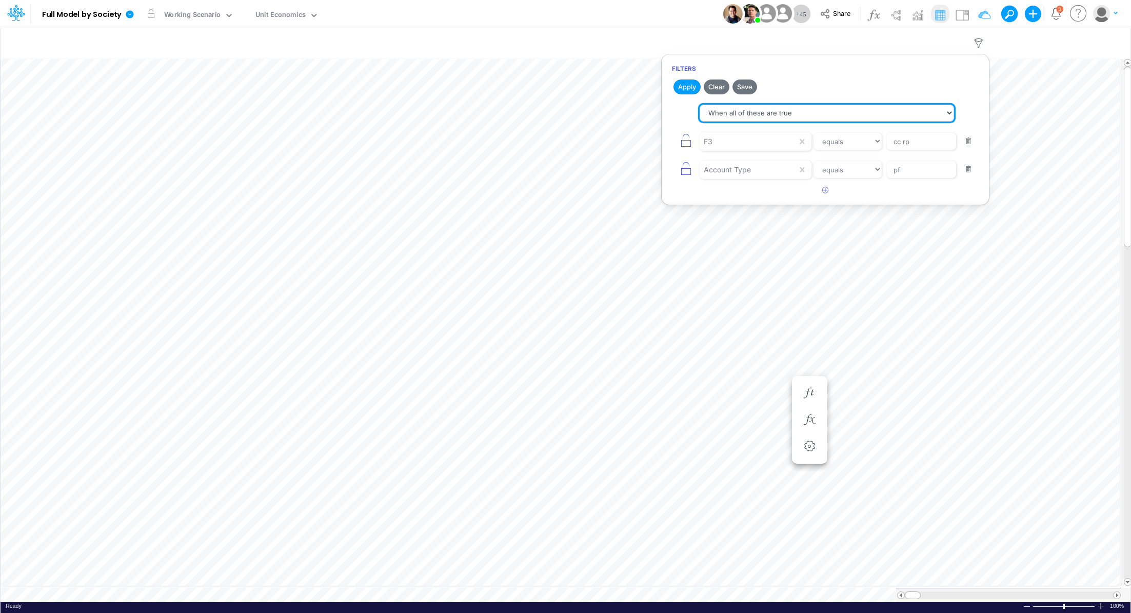
click at [751, 108] on select "When all of these are true When any of these are true" at bounding box center [827, 113] width 255 height 17
click at [700, 105] on select "When all of these are true When any of these are true" at bounding box center [827, 113] width 255 height 17
click at [687, 86] on button "Apply" at bounding box center [687, 87] width 27 height 15
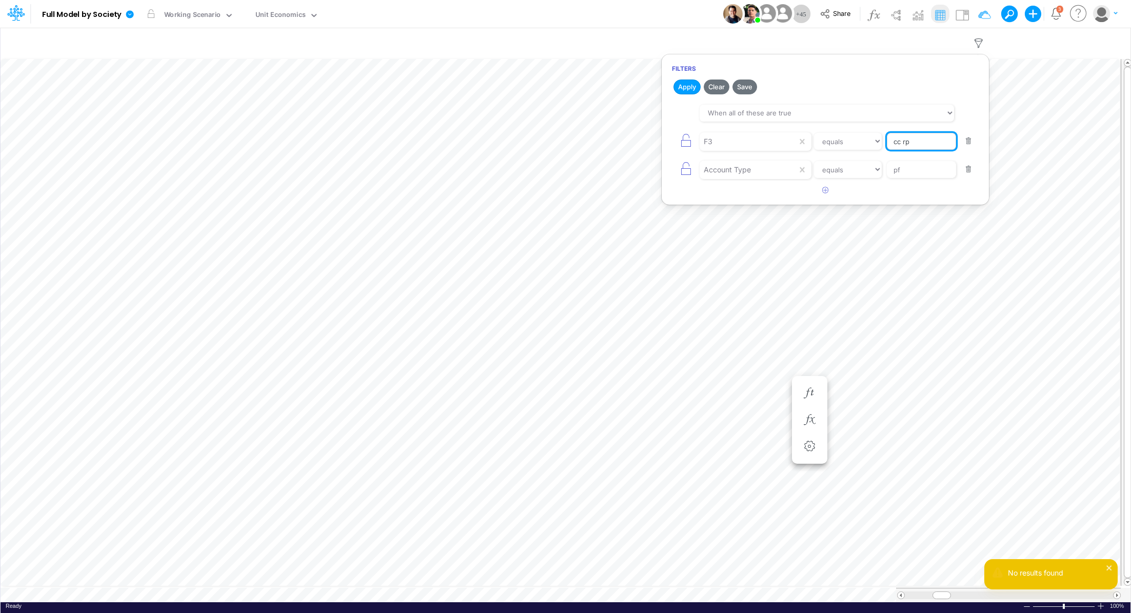
click at [917, 138] on input "cc rp" at bounding box center [921, 141] width 69 height 17
type input "cc rpay"
click at [679, 91] on button "Apply" at bounding box center [687, 87] width 27 height 15
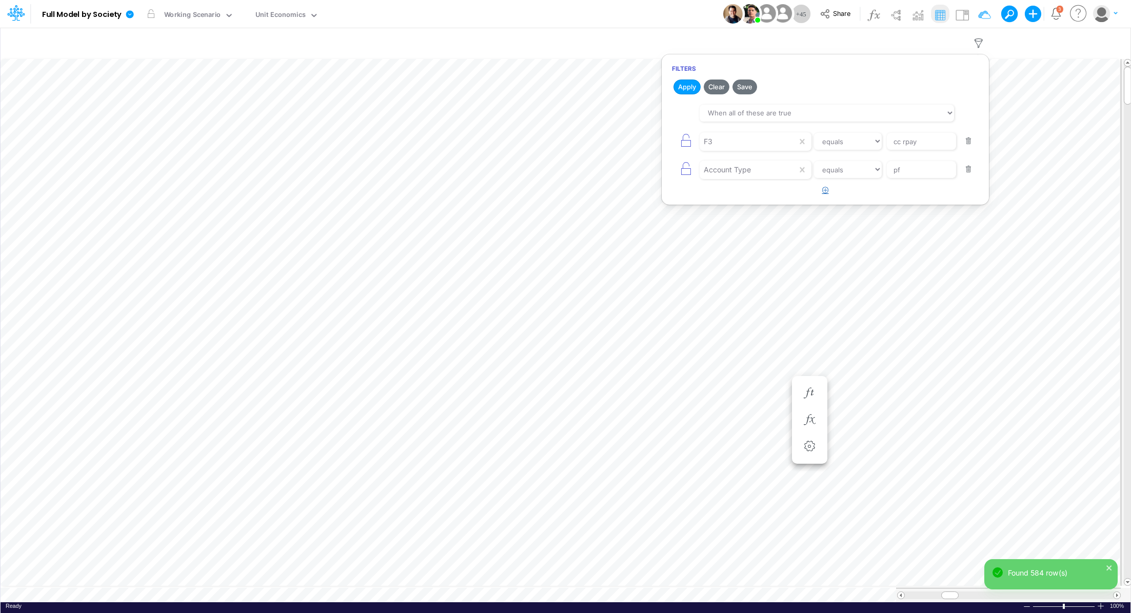
click at [825, 192] on icon "button" at bounding box center [826, 190] width 7 height 7
click at [745, 195] on div at bounding box center [748, 197] width 97 height 17
click at [723, 237] on div "Name" at bounding box center [755, 240] width 112 height 19
click at [901, 198] on input "text" at bounding box center [921, 197] width 69 height 17
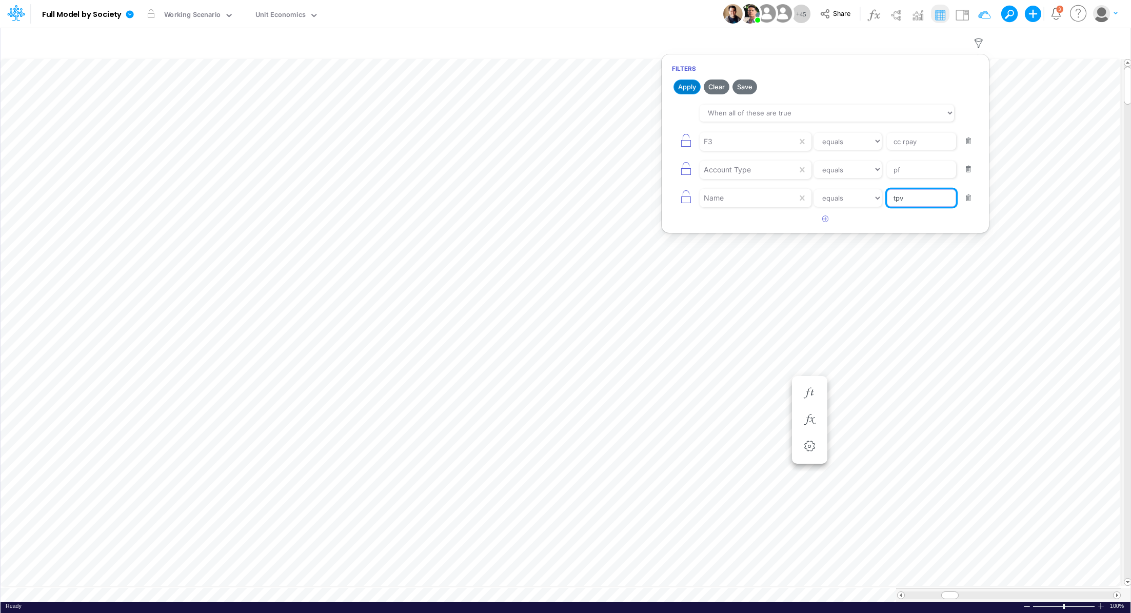
type input "tpv"
click at [692, 87] on button "Apply" at bounding box center [687, 87] width 27 height 15
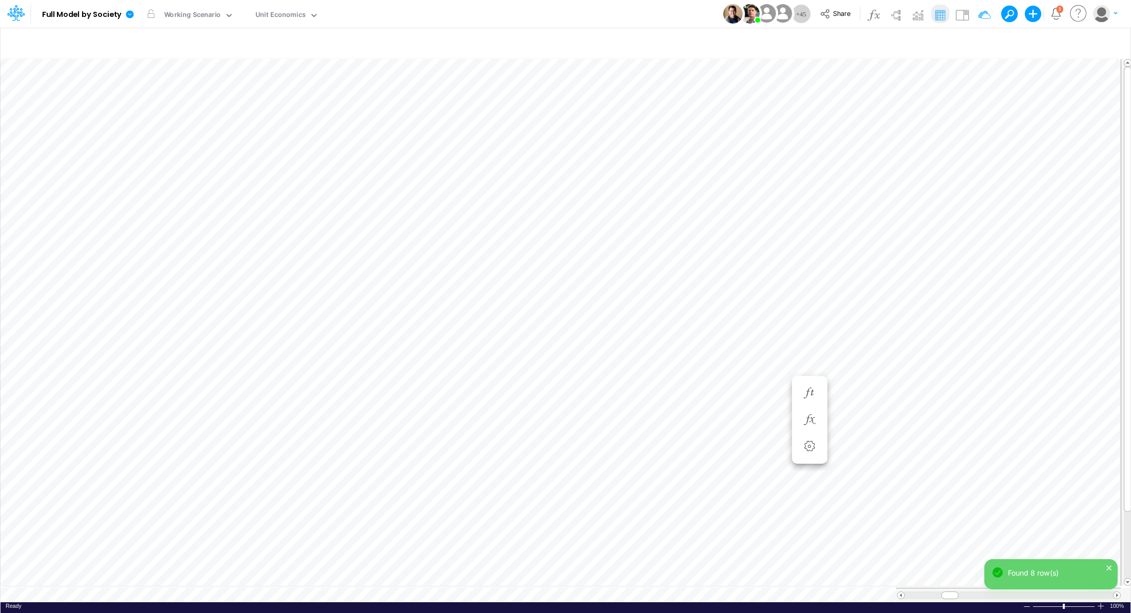
scroll to position [5, 1]
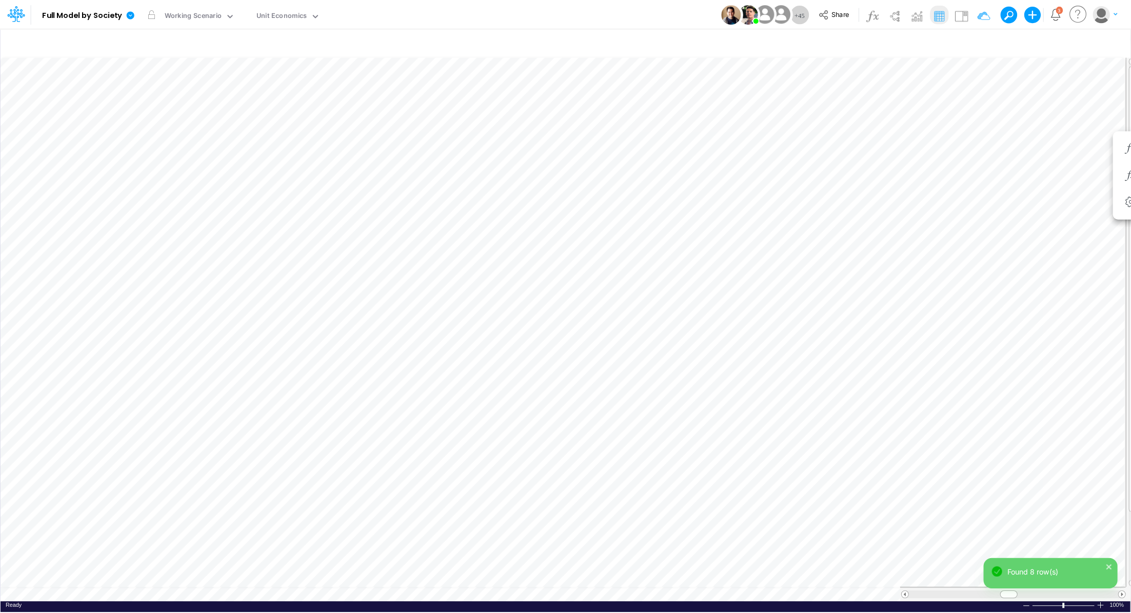
scroll to position [5, 1]
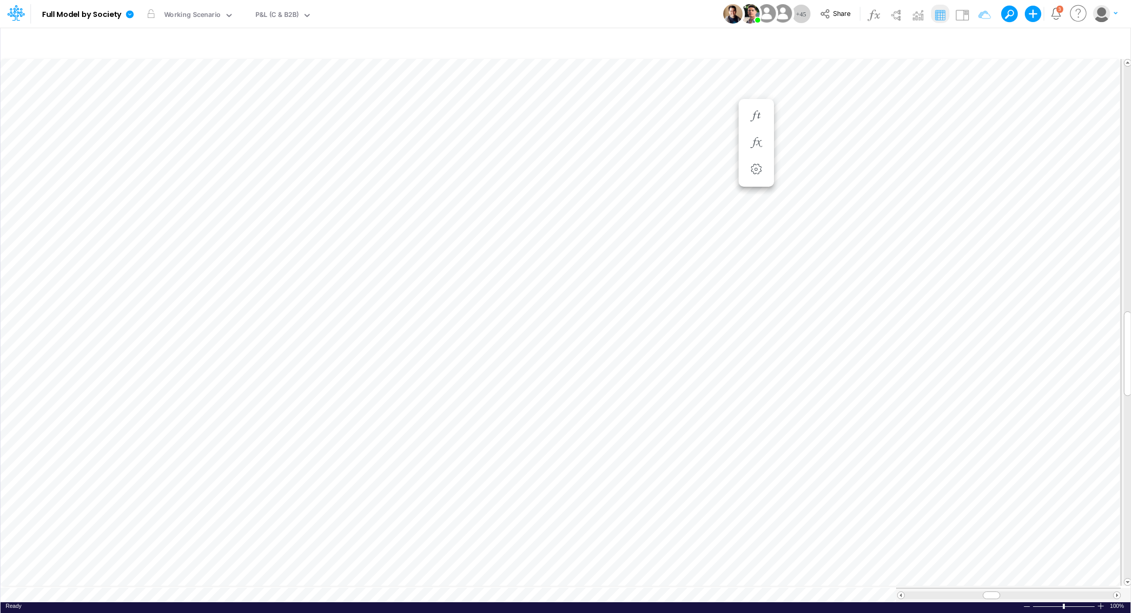
scroll to position [5, 1]
click at [815, 423] on icon "button" at bounding box center [809, 420] width 15 height 11
click at [966, 16] on img at bounding box center [962, 15] width 16 height 16
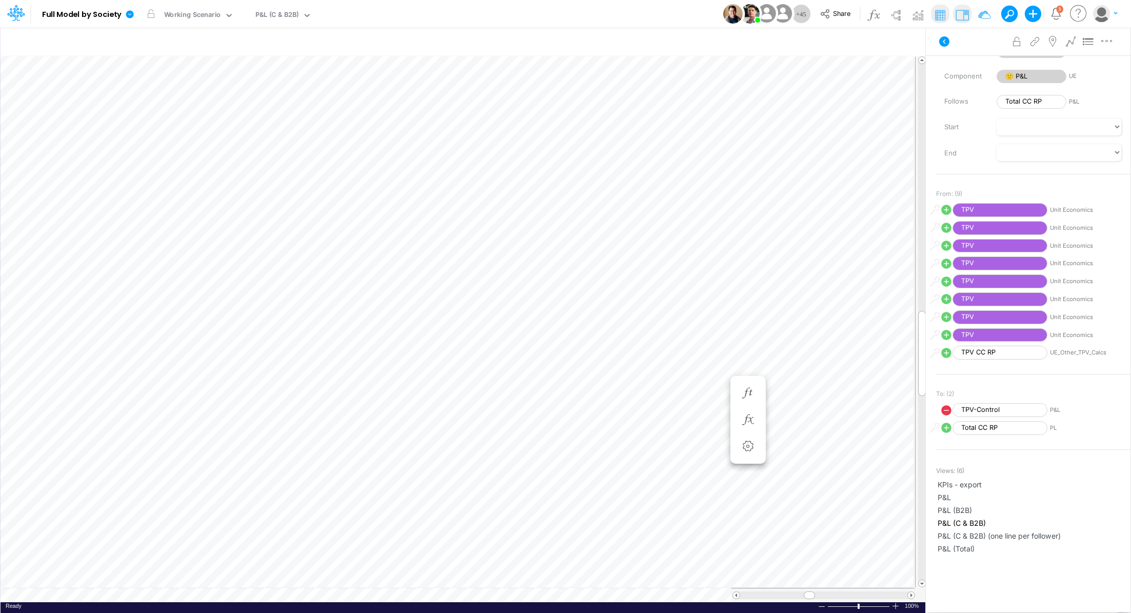
scroll to position [5, 1]
click at [812, 418] on icon "button" at bounding box center [809, 420] width 15 height 11
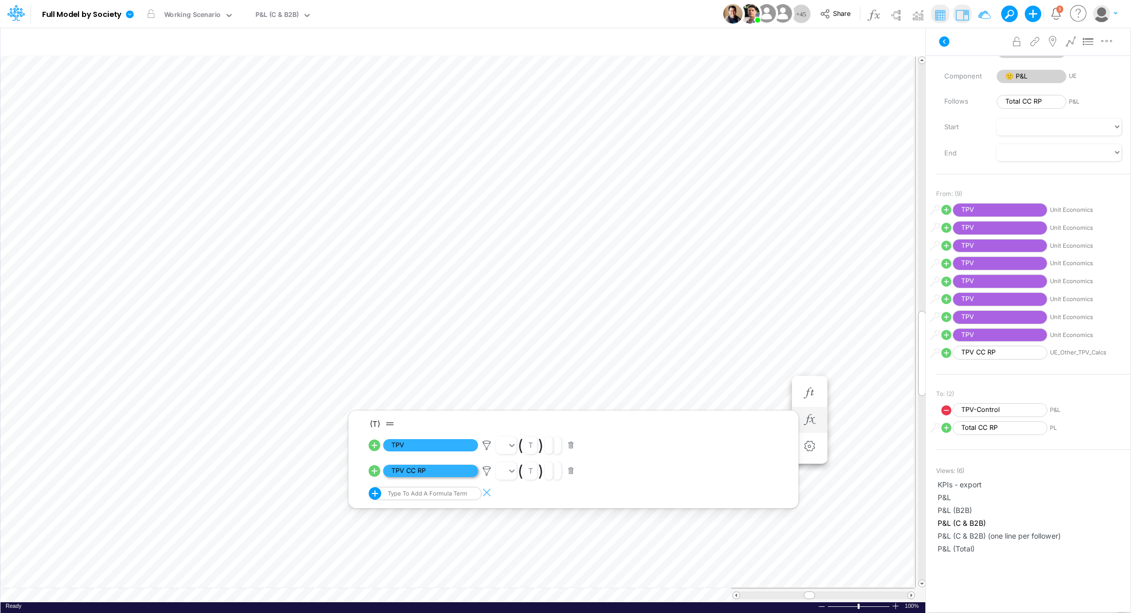
click at [435, 471] on span "TPV CC RP" at bounding box center [430, 471] width 95 height 13
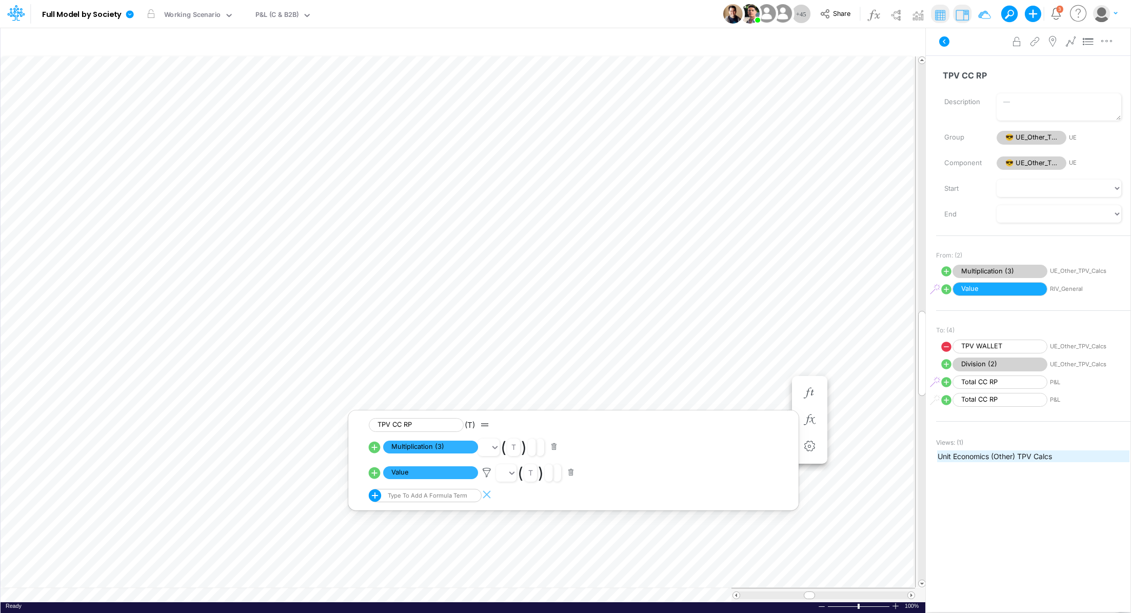
click at [1011, 454] on span "Unit Economics (Other) TPV Calcs" at bounding box center [1033, 456] width 191 height 11
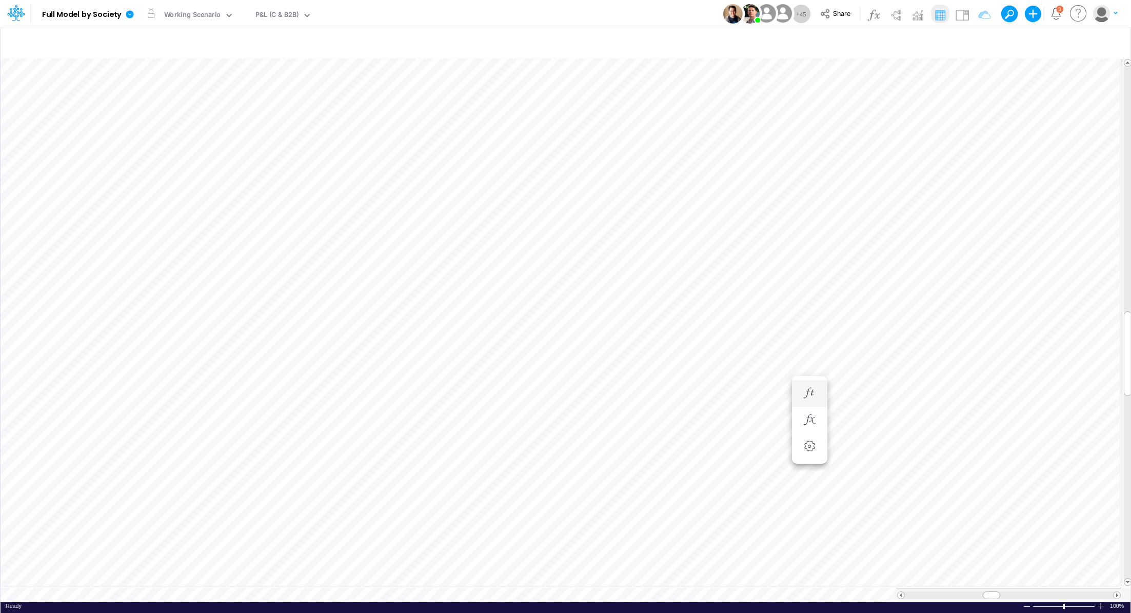
scroll to position [5, 1]
click at [818, 417] on button "button" at bounding box center [809, 420] width 19 height 21
click at [486, 471] on icon at bounding box center [486, 472] width 15 height 11
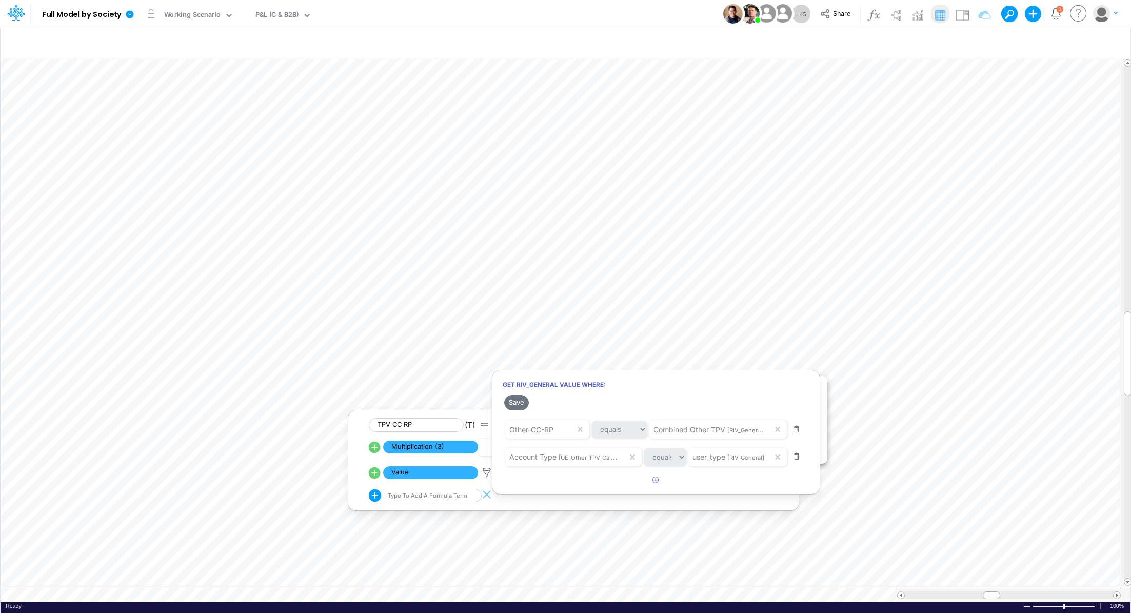
click at [519, 588] on div at bounding box center [565, 309] width 1131 height 608
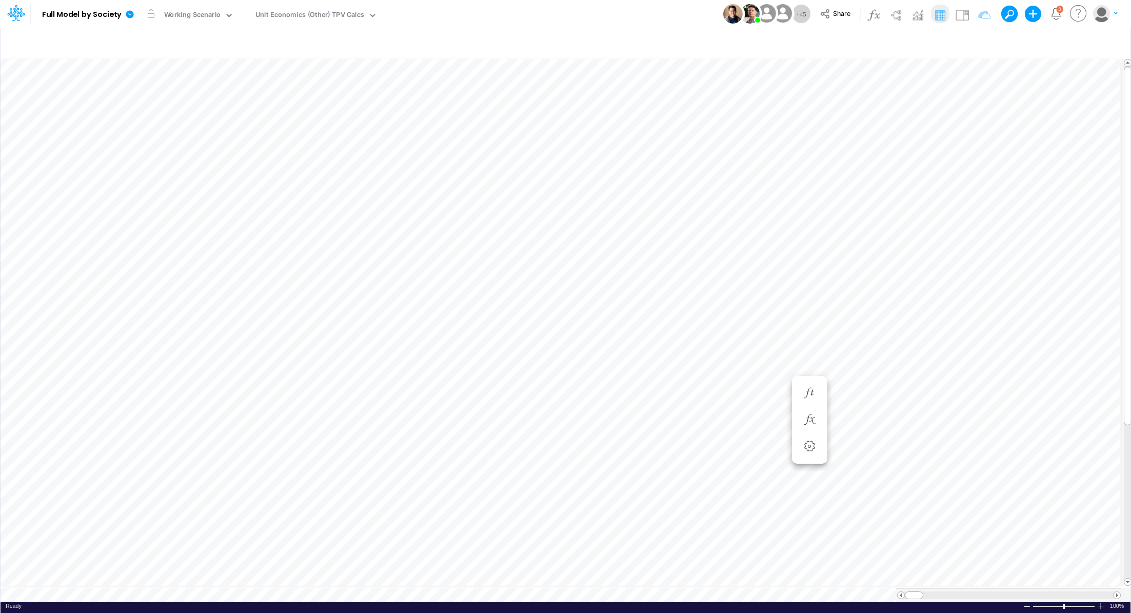
scroll to position [5, 0]
click at [981, 45] on icon "button" at bounding box center [978, 43] width 15 height 11
click at [716, 142] on div at bounding box center [748, 141] width 97 height 17
click at [813, 421] on icon "button" at bounding box center [809, 420] width 15 height 11
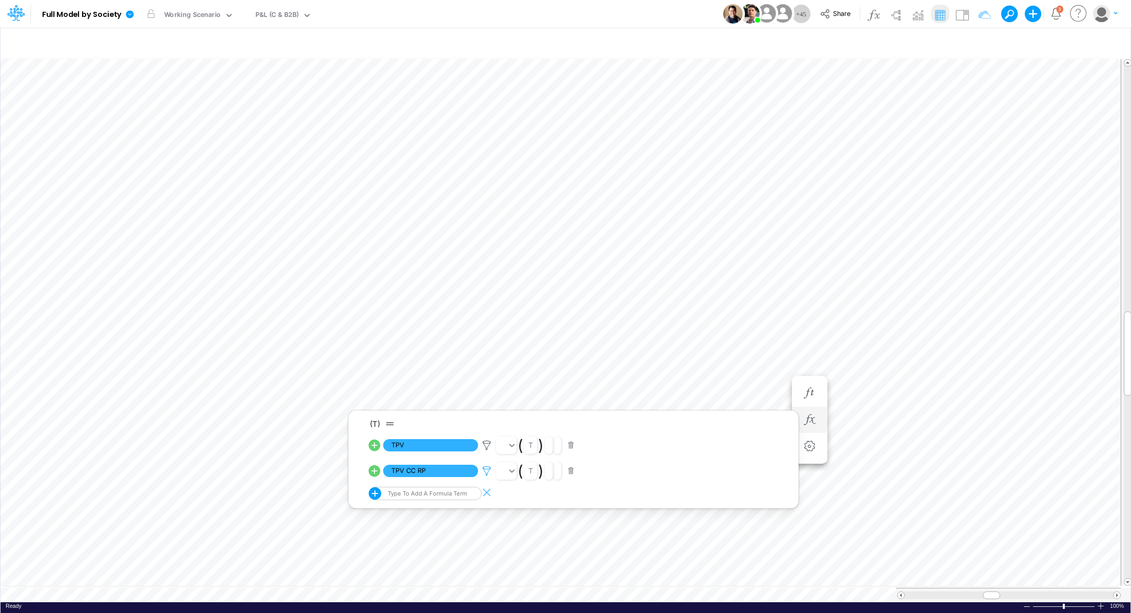
click at [491, 469] on icon at bounding box center [486, 471] width 15 height 11
click at [583, 303] on div at bounding box center [565, 309] width 1131 height 608
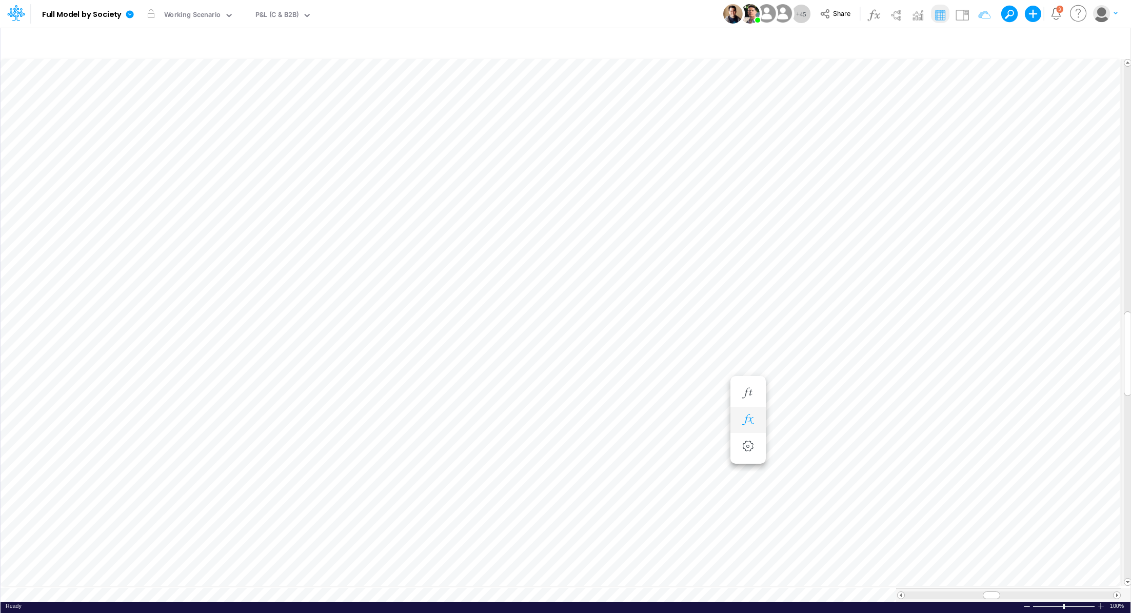
scroll to position [5, 1]
click at [812, 420] on icon "button" at bounding box center [809, 420] width 15 height 11
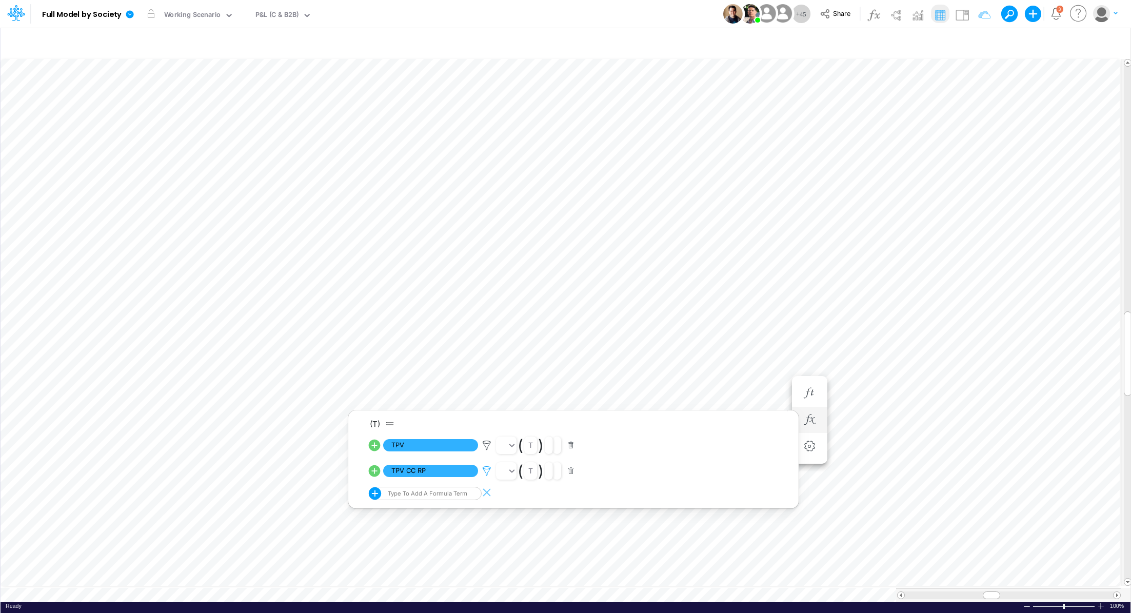
click at [487, 472] on icon at bounding box center [486, 471] width 15 height 11
click at [441, 469] on div at bounding box center [565, 309] width 1131 height 608
click at [438, 470] on span "TPV CC RP" at bounding box center [430, 471] width 95 height 13
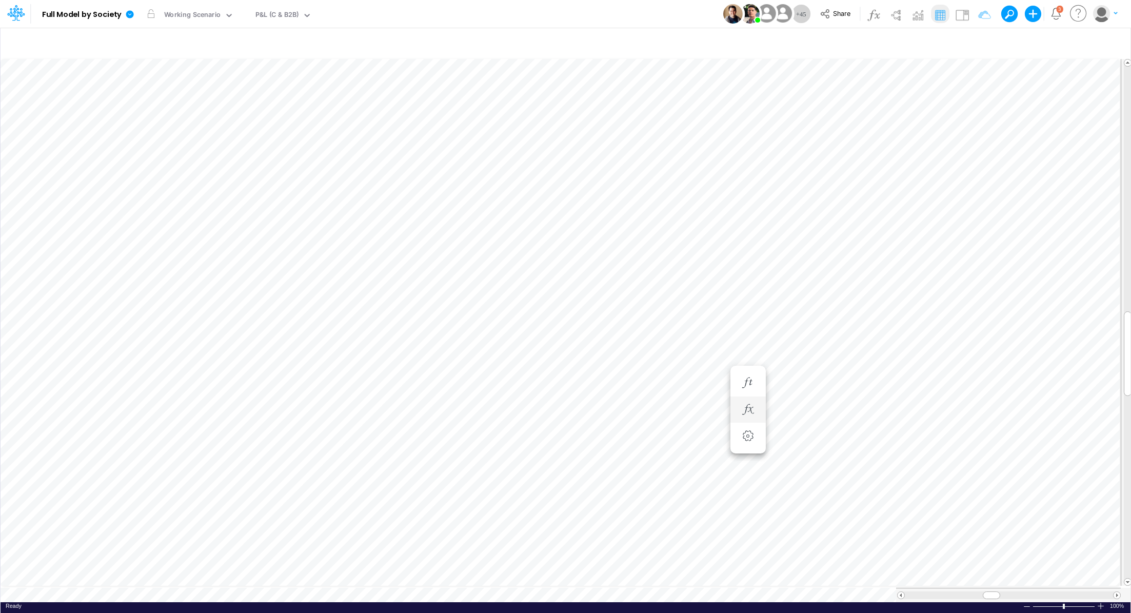
scroll to position [5, 1]
click at [810, 418] on icon "button" at bounding box center [809, 420] width 15 height 11
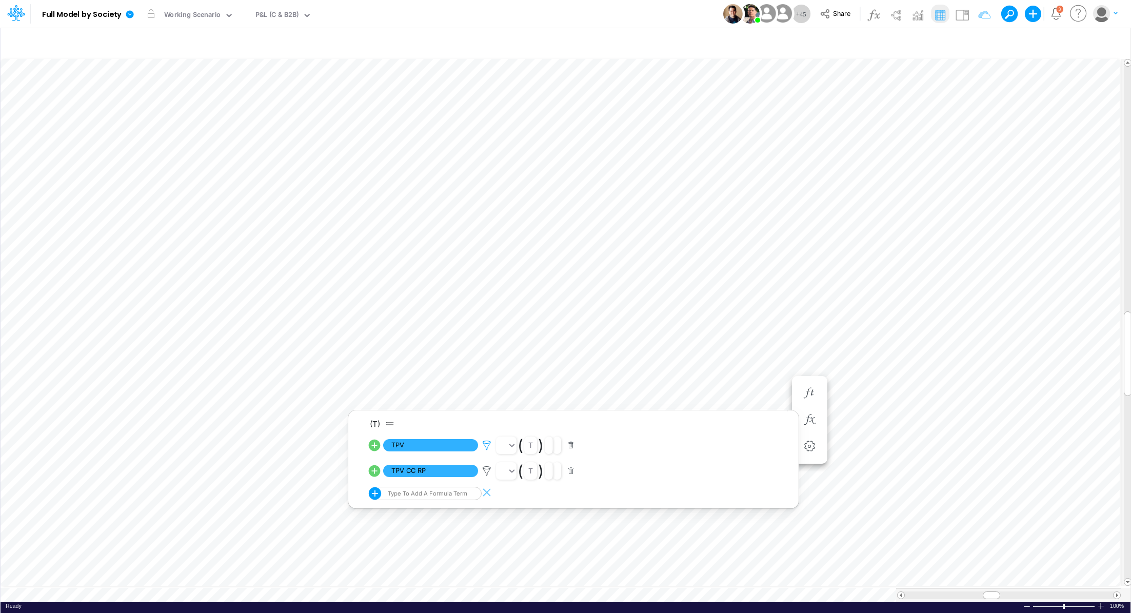
click at [488, 446] on icon at bounding box center [486, 445] width 15 height 11
click at [486, 473] on div at bounding box center [565, 309] width 1131 height 608
click at [486, 473] on icon at bounding box center [486, 471] width 15 height 11
click at [513, 590] on div at bounding box center [565, 309] width 1131 height 608
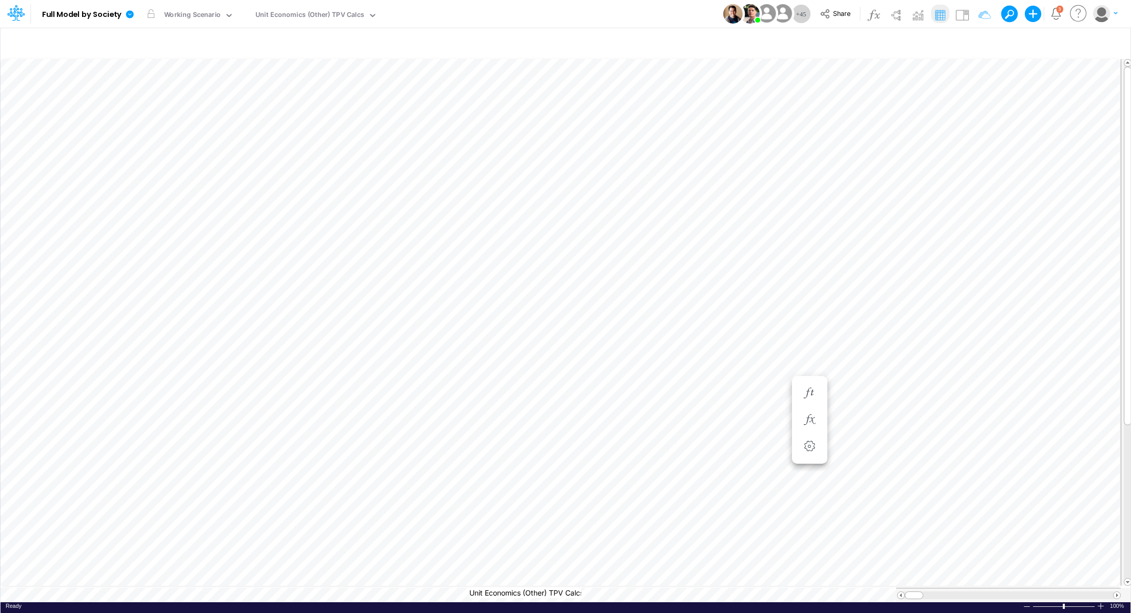
scroll to position [0, 5]
click at [983, 42] on icon "button" at bounding box center [978, 43] width 15 height 11
click at [761, 146] on div at bounding box center [748, 141] width 97 height 17
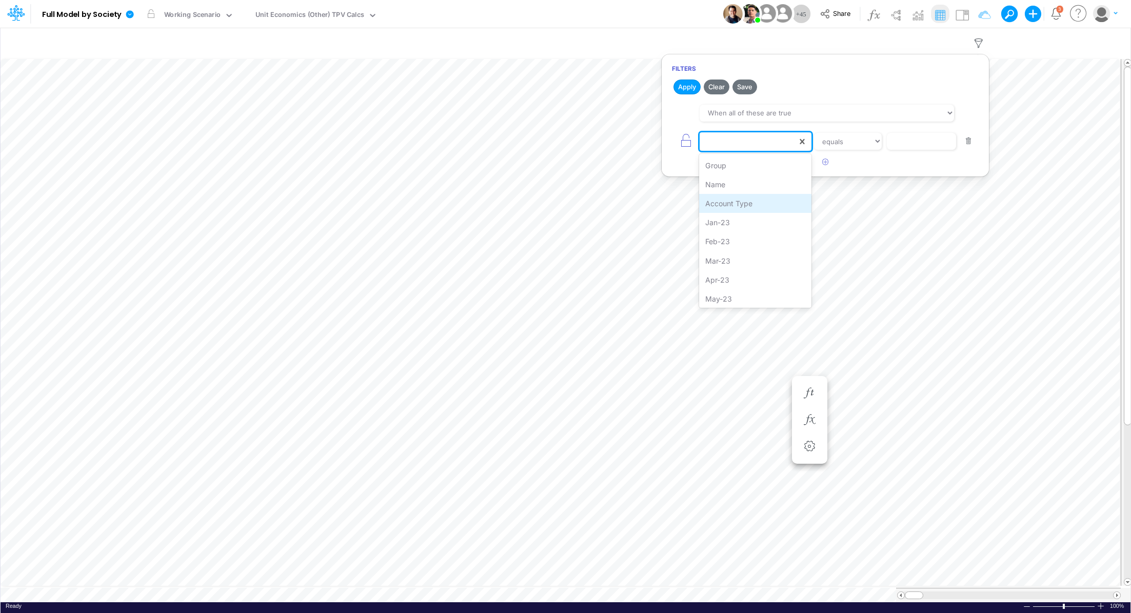
click at [754, 197] on div "Account Type" at bounding box center [755, 203] width 112 height 19
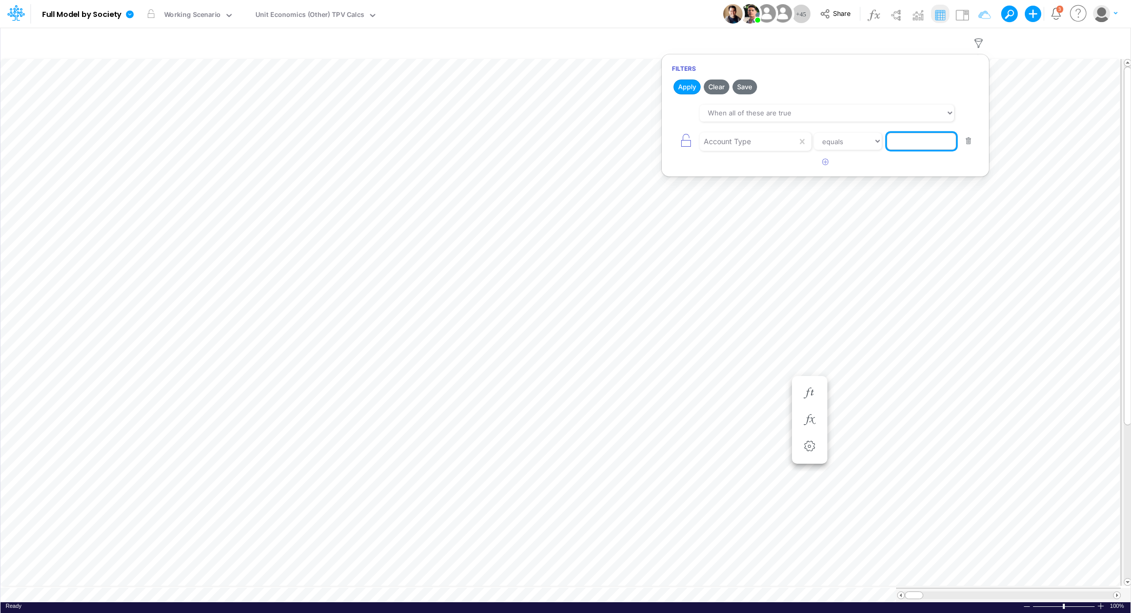
click at [907, 140] on input "text" at bounding box center [921, 141] width 69 height 17
type input "pf"
click at [679, 88] on button "Apply" at bounding box center [687, 87] width 27 height 15
click at [825, 163] on icon "button" at bounding box center [826, 162] width 7 height 7
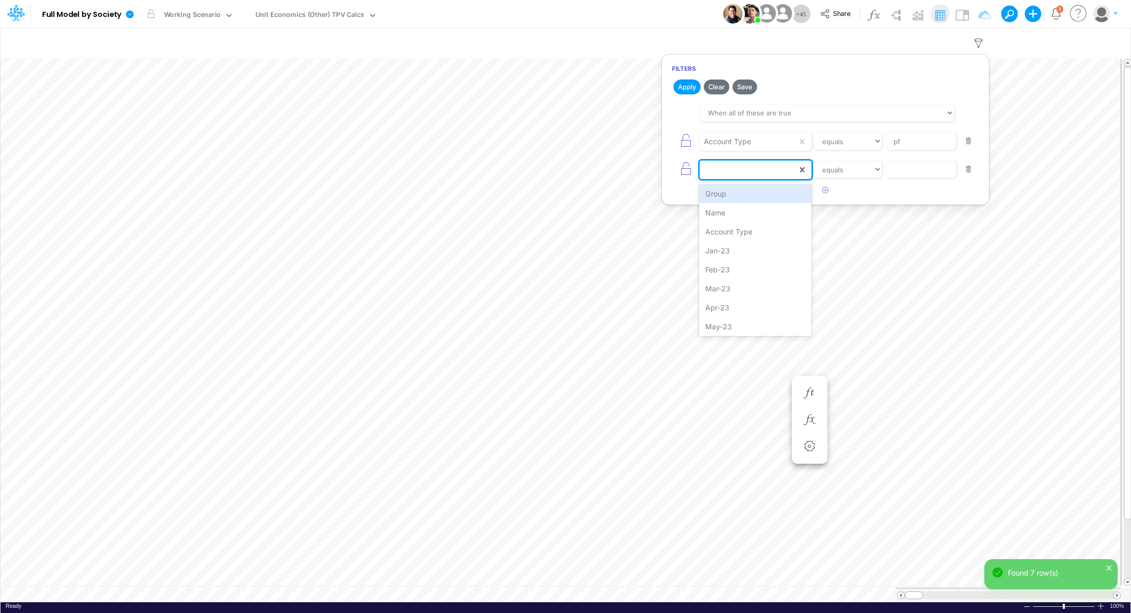
click at [752, 173] on div at bounding box center [748, 169] width 97 height 17
click at [738, 208] on div "Name" at bounding box center [755, 212] width 112 height 19
click at [904, 167] on input "text" at bounding box center [921, 169] width 69 height 17
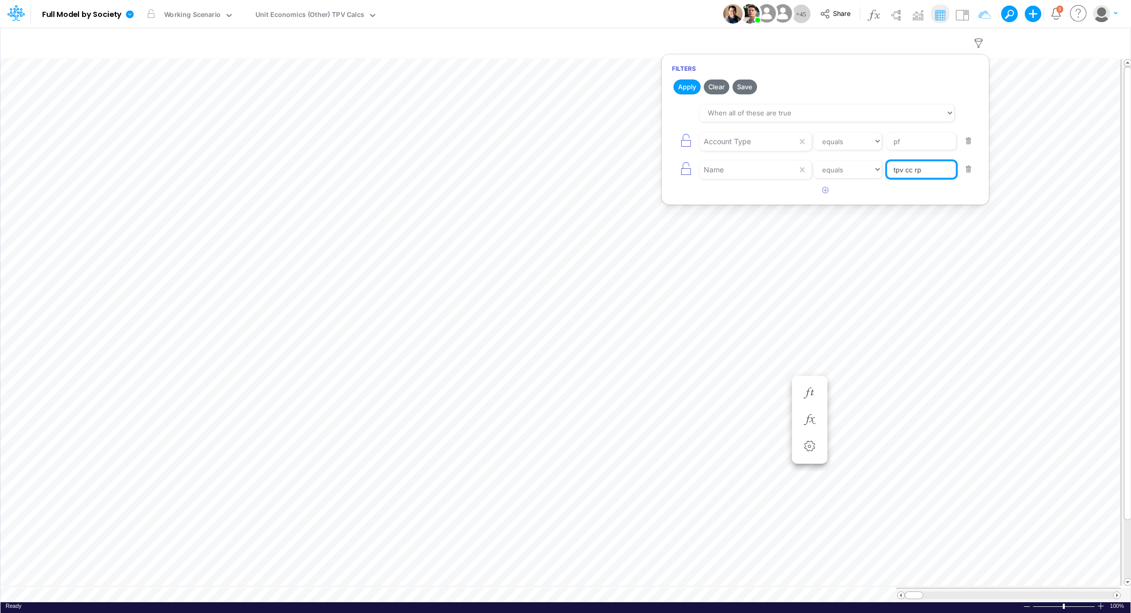
type input "tpv cc rp"
click at [971, 169] on button "button" at bounding box center [969, 170] width 20 height 14
click at [685, 90] on button "Apply" at bounding box center [687, 87] width 27 height 15
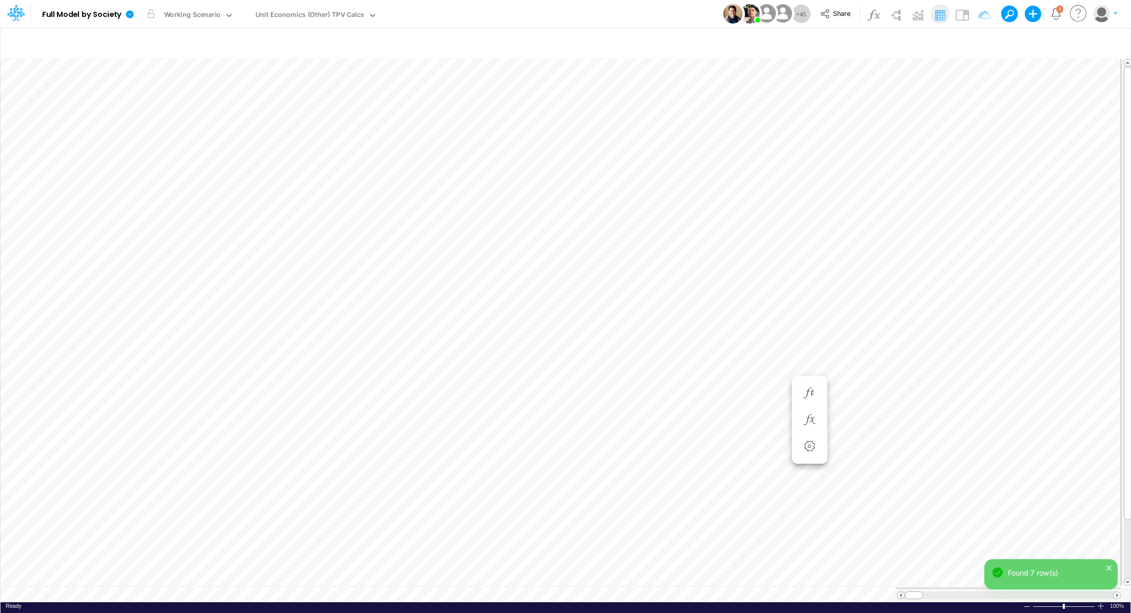
scroll to position [5, 1]
click at [1008, 175] on icon "button" at bounding box center [1015, 173] width 15 height 11
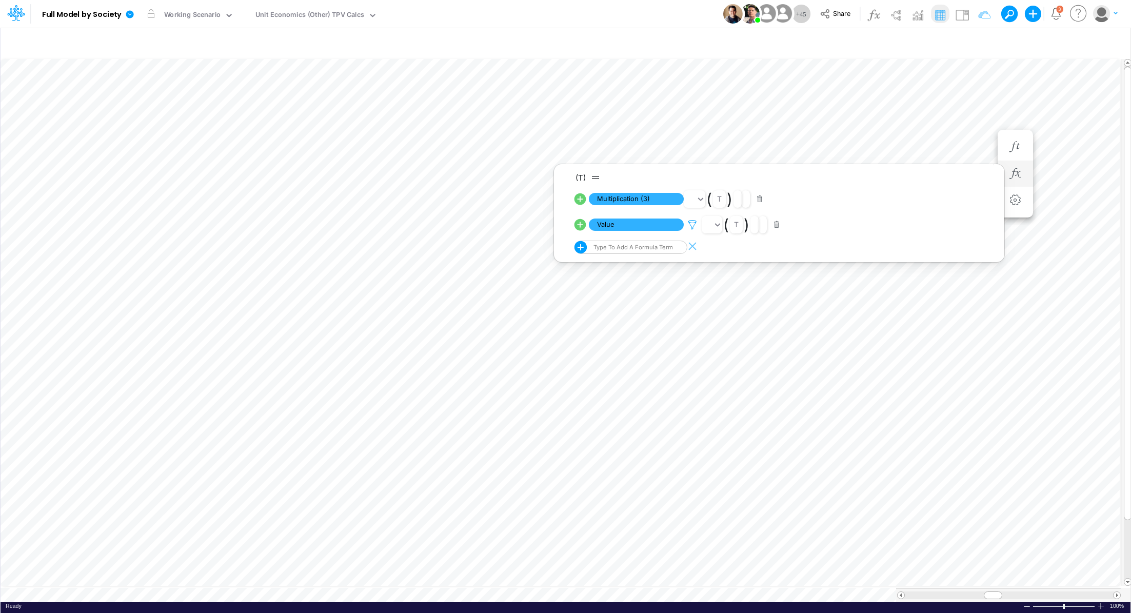
click at [695, 226] on icon at bounding box center [692, 225] width 15 height 11
click at [960, 103] on div at bounding box center [565, 309] width 1131 height 608
type input "DC by Vertical"
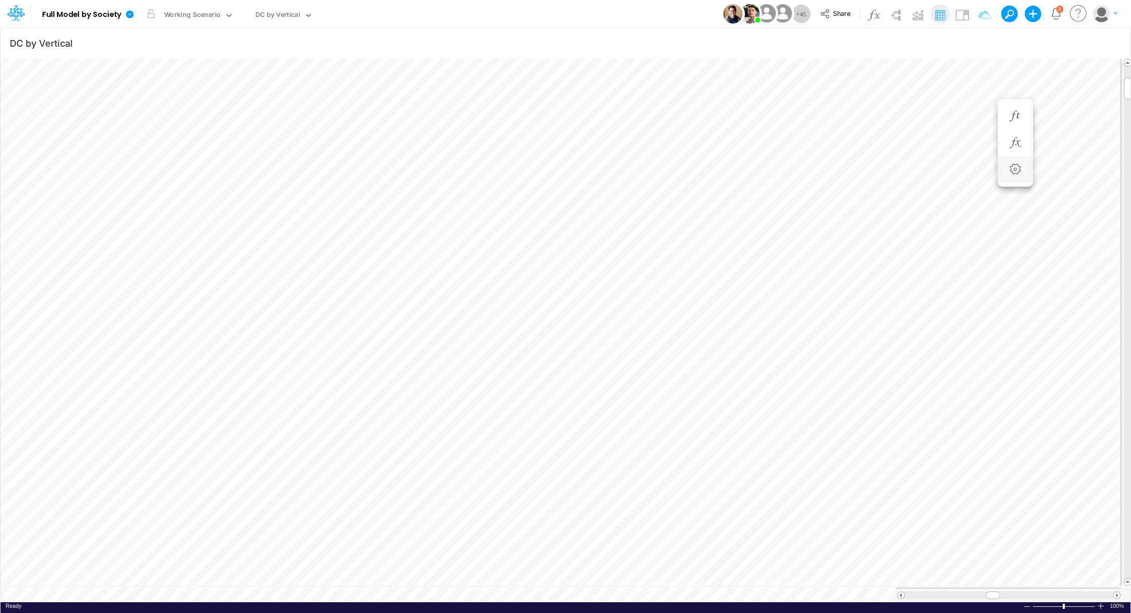
scroll to position [5, 1]
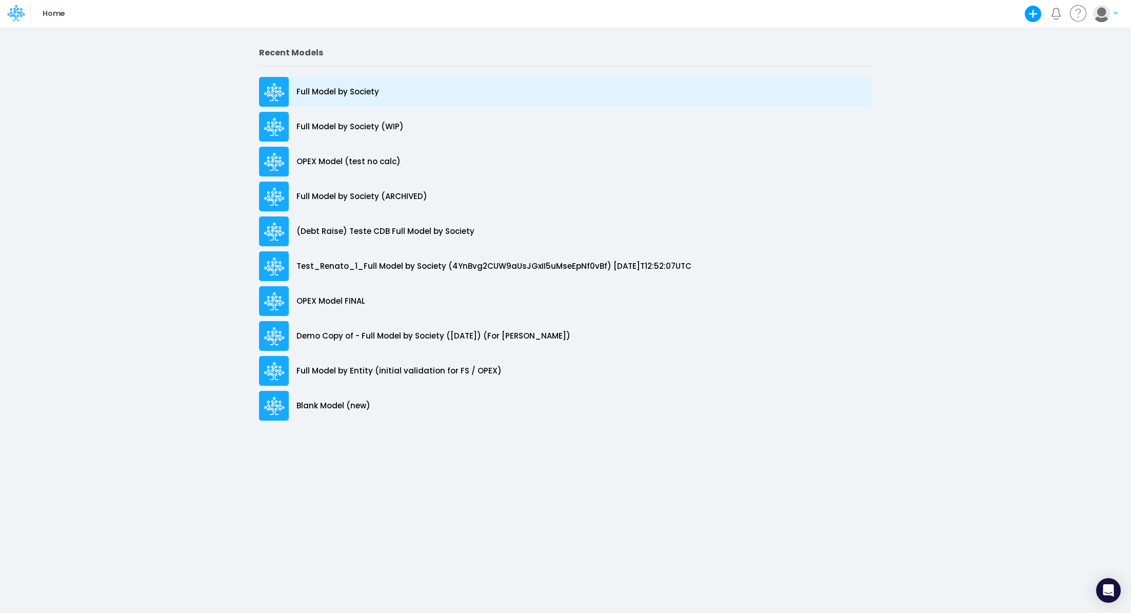
click at [332, 88] on p "Full Model by Society" at bounding box center [338, 92] width 83 height 12
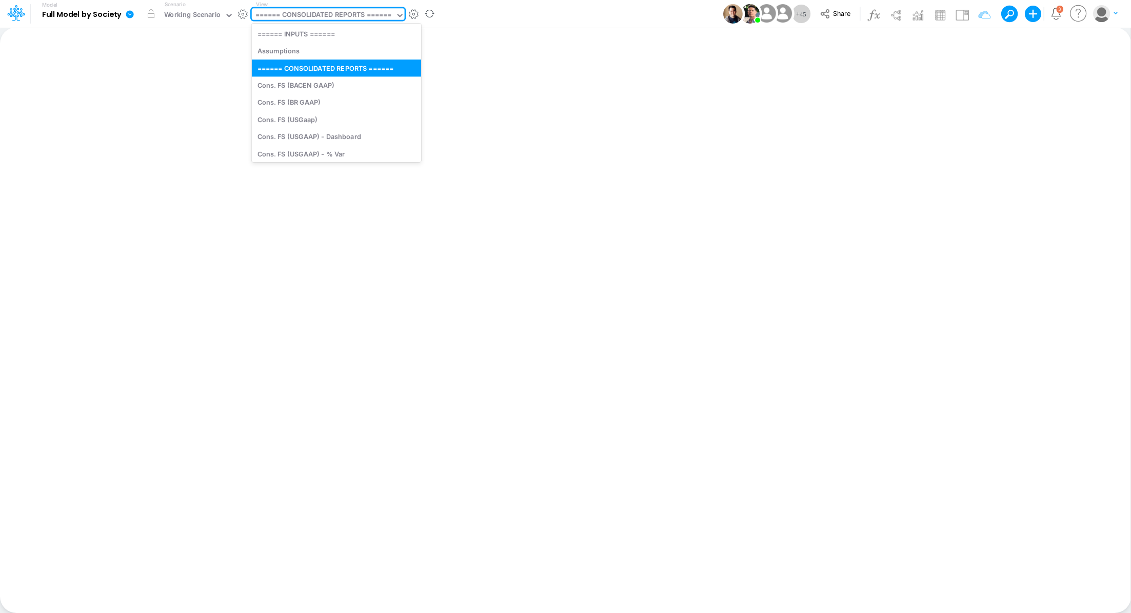
click at [329, 14] on div "====== CONSOLIDATED REPORTS ======" at bounding box center [324, 16] width 136 height 12
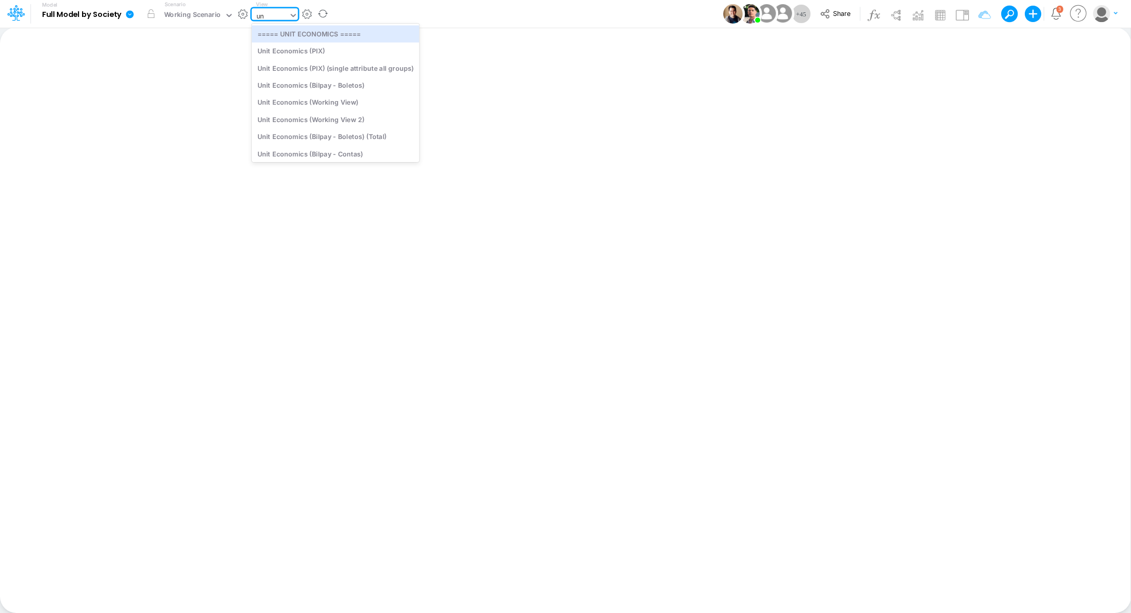
type input "u"
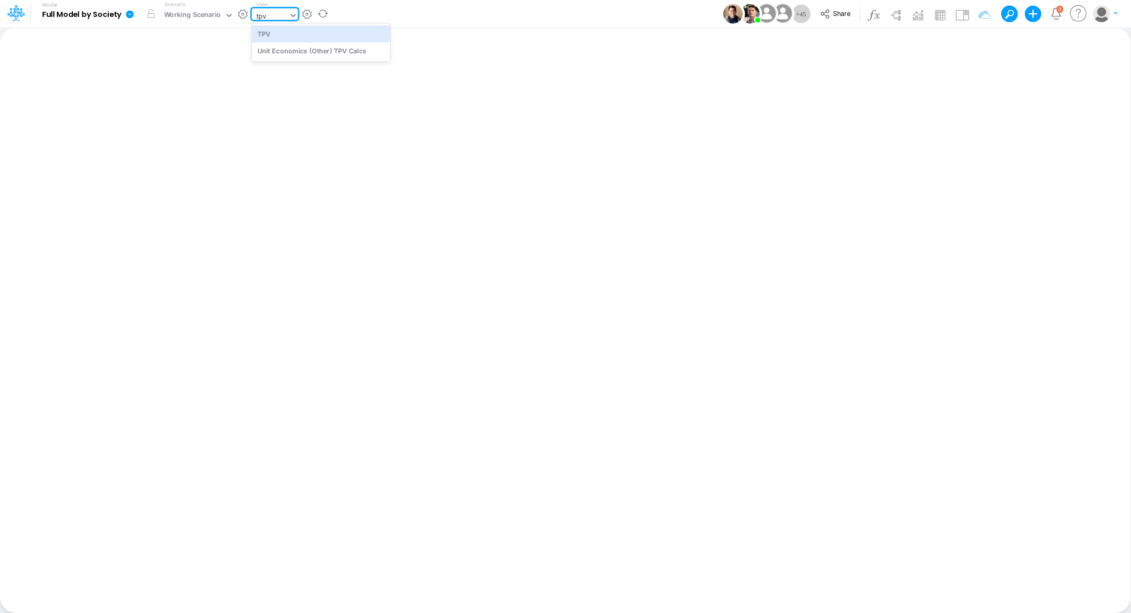
type input "tpv"
click at [357, 51] on div "Unit Economics (Other) TPV Calcs" at bounding box center [321, 51] width 139 height 17
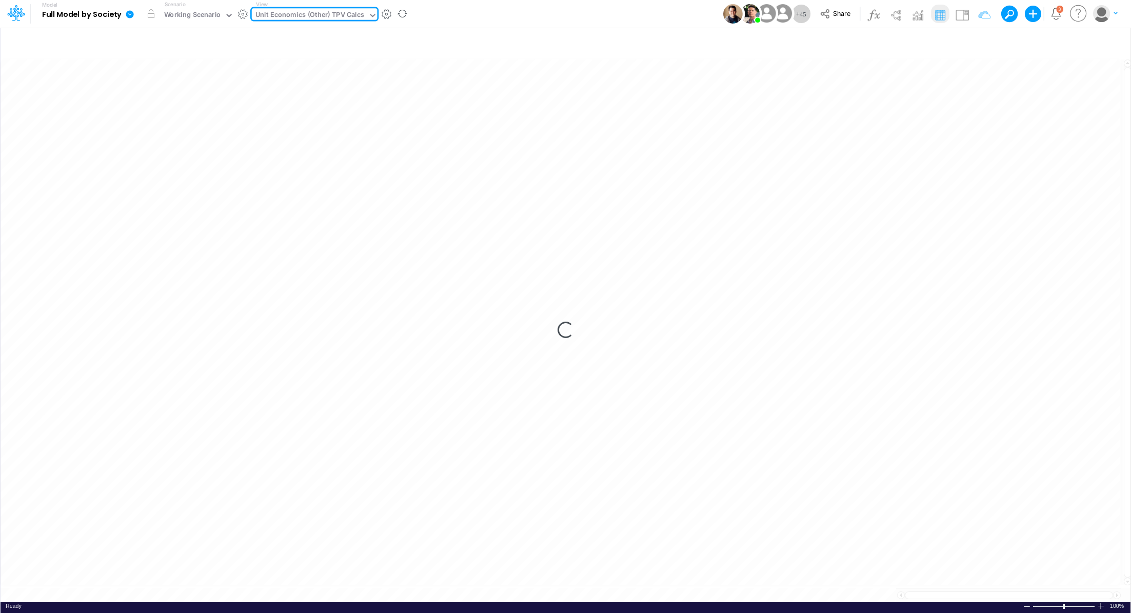
click at [317, 12] on div "Unit Economics (Other) TPV Calcs" at bounding box center [310, 16] width 109 height 12
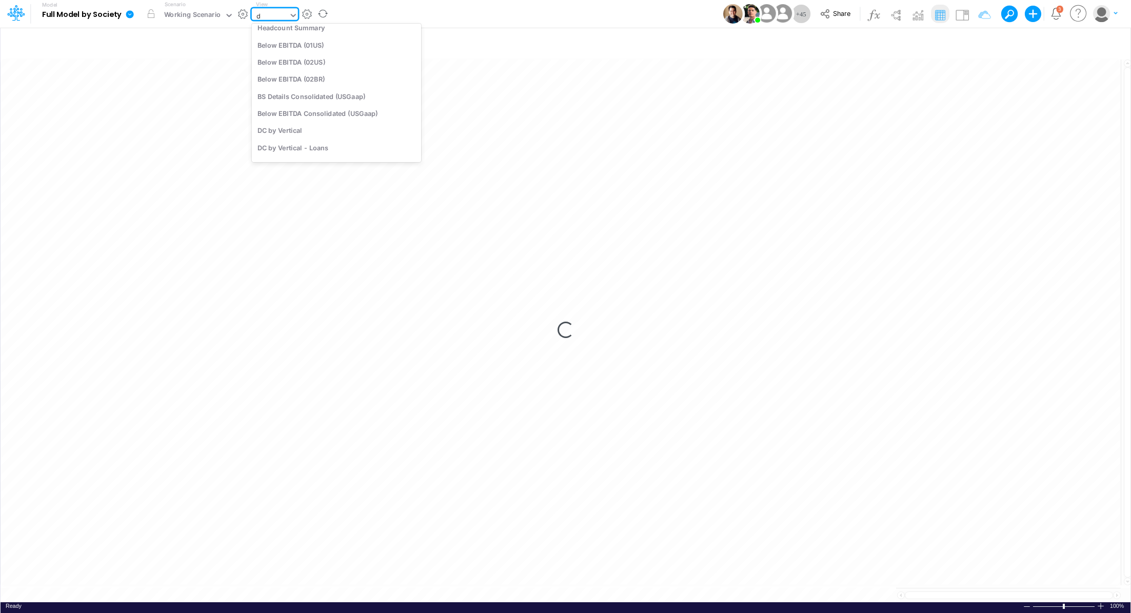
type input "dc"
click at [317, 84] on div "DC by Vertical" at bounding box center [321, 82] width 139 height 17
type input "DC by Vertical"
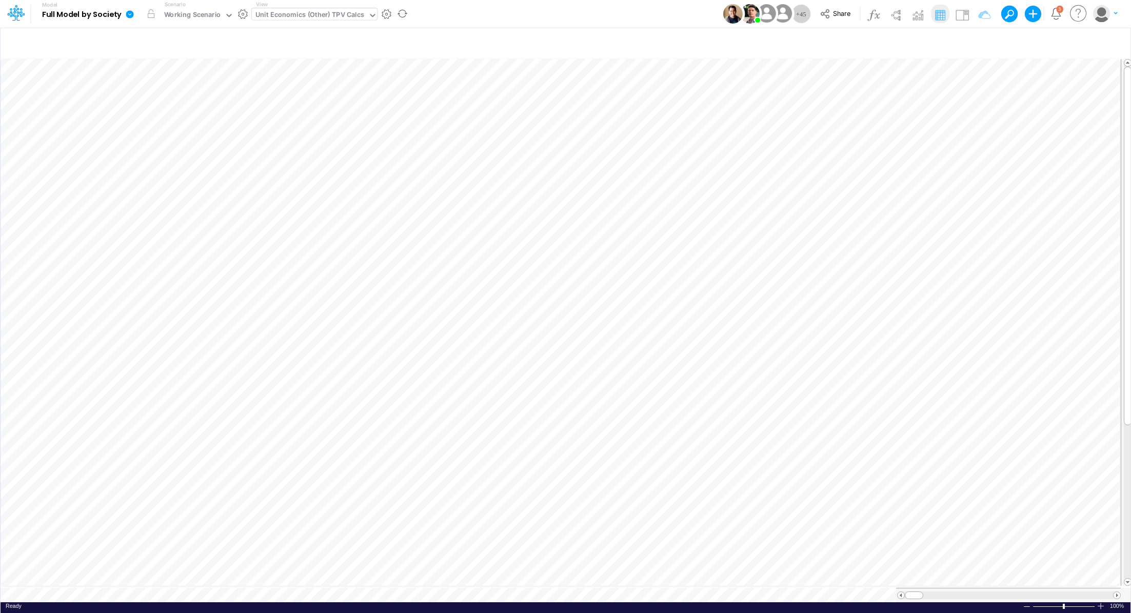
scroll to position [5, 0]
type input "DC by Vertical"
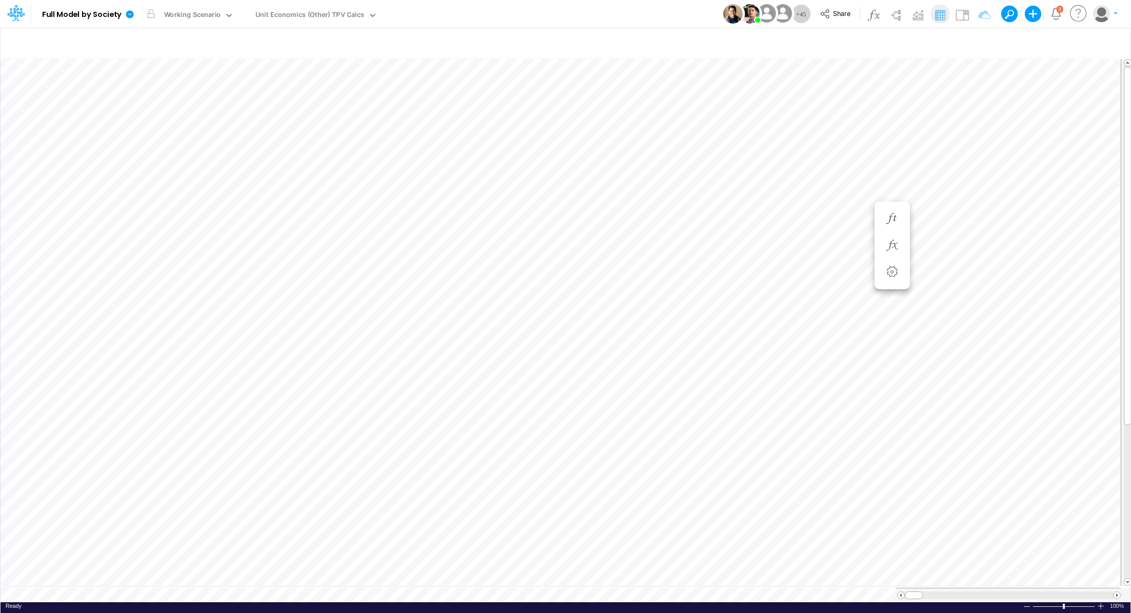
type input "DC by Vertical"
click at [981, 42] on icon "button" at bounding box center [978, 43] width 15 height 11
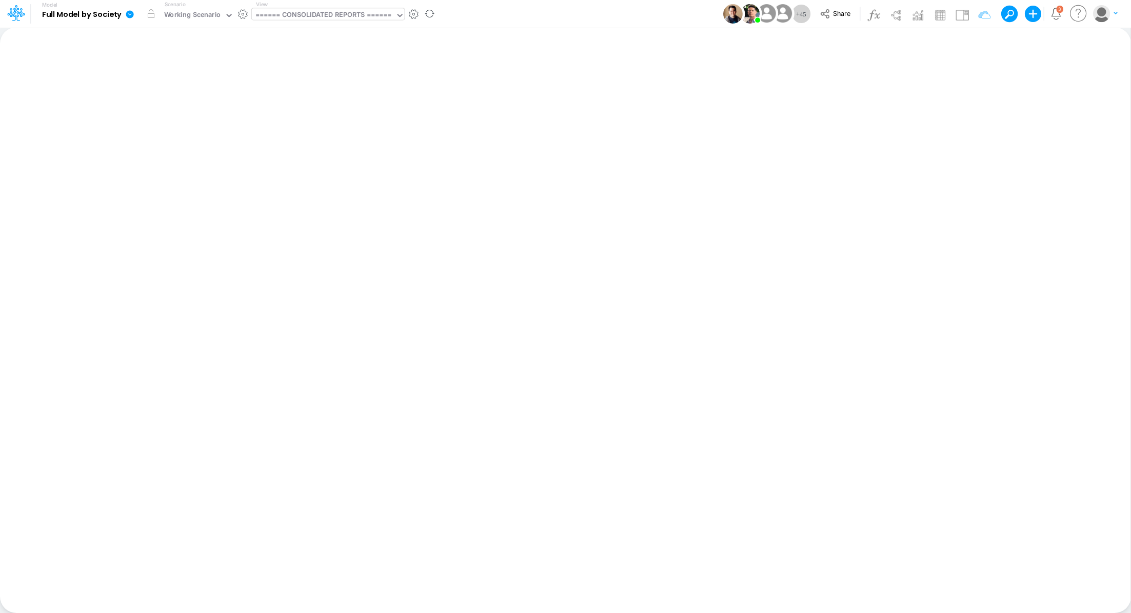
click at [338, 14] on div "====== CONSOLIDATED REPORTS ======" at bounding box center [324, 16] width 136 height 12
type input "tpv"
click at [308, 53] on div "Unit Economics (Other) TPV Calcs" at bounding box center [321, 51] width 139 height 17
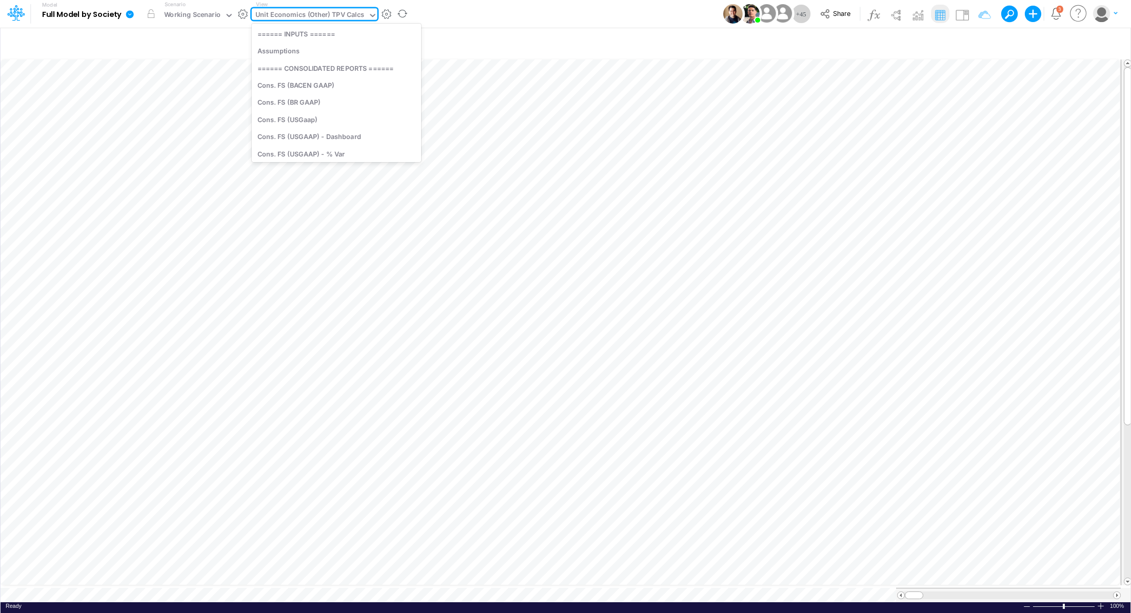
click at [307, 17] on div "Unit Economics (Other) TPV Calcs" at bounding box center [310, 16] width 109 height 12
type input "dc"
click at [318, 81] on div "DC by Vertical" at bounding box center [321, 82] width 139 height 17
type input "DC by Vertical"
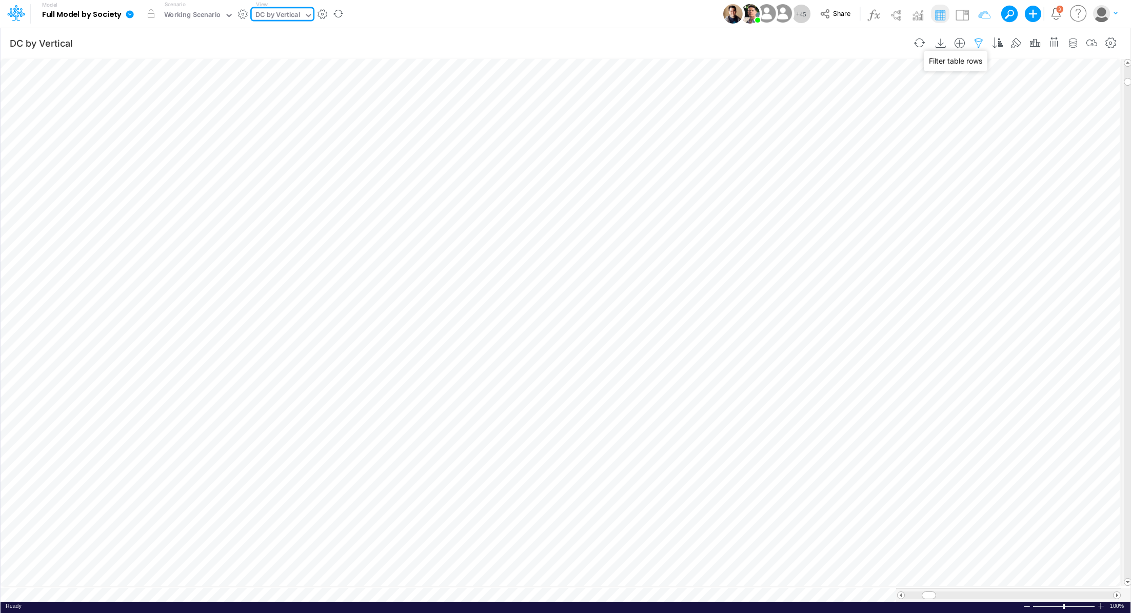
click at [981, 42] on icon "button" at bounding box center [978, 43] width 15 height 11
click at [827, 106] on icon "button" at bounding box center [826, 109] width 7 height 7
select select "tableSearchOR"
click at [744, 138] on div at bounding box center [748, 141] width 97 height 17
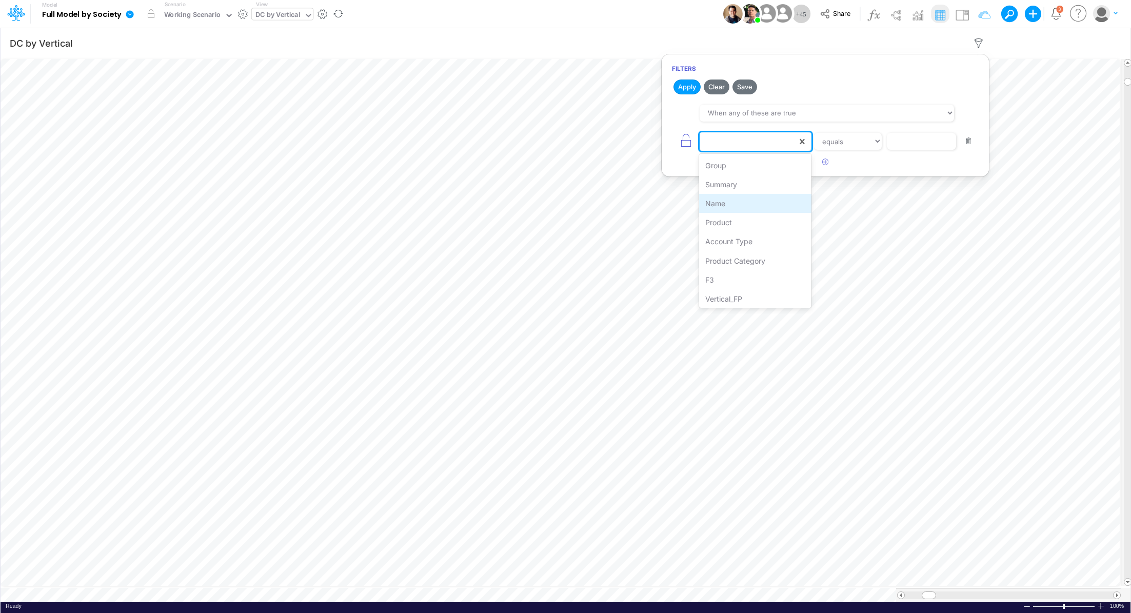
click at [725, 208] on div "Name" at bounding box center [755, 203] width 112 height 19
click at [910, 146] on input "text" at bounding box center [921, 141] width 69 height 17
type input "tpv cc rpay"
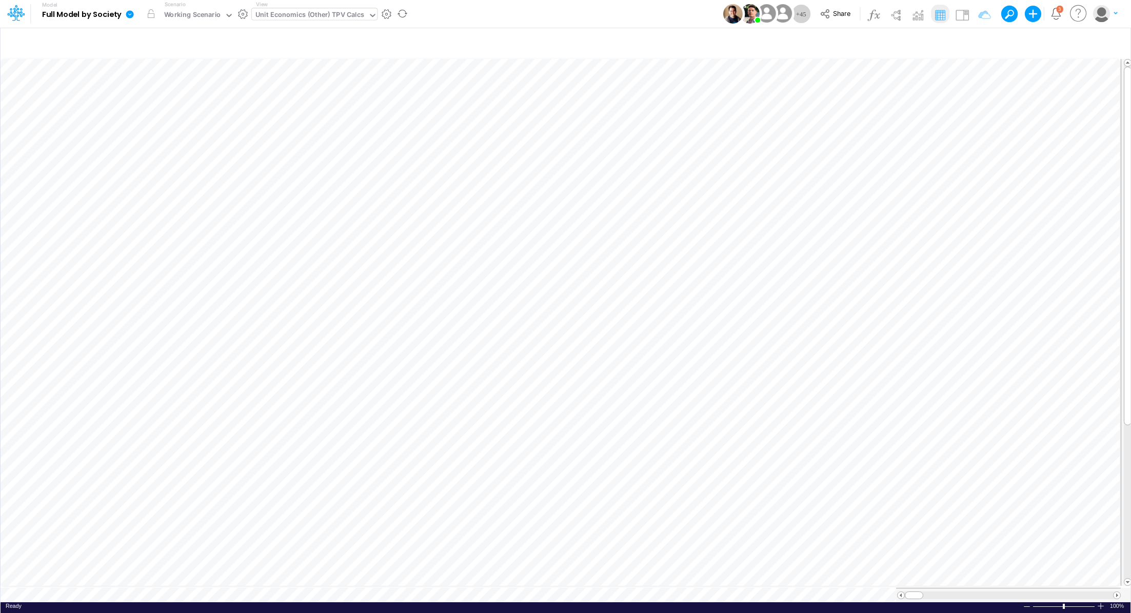
scroll to position [5, 0]
type input "DC by Vertical"
click at [982, 46] on icon "button" at bounding box center [978, 43] width 15 height 11
